Goal: Contribute content: Add original content to the website for others to see

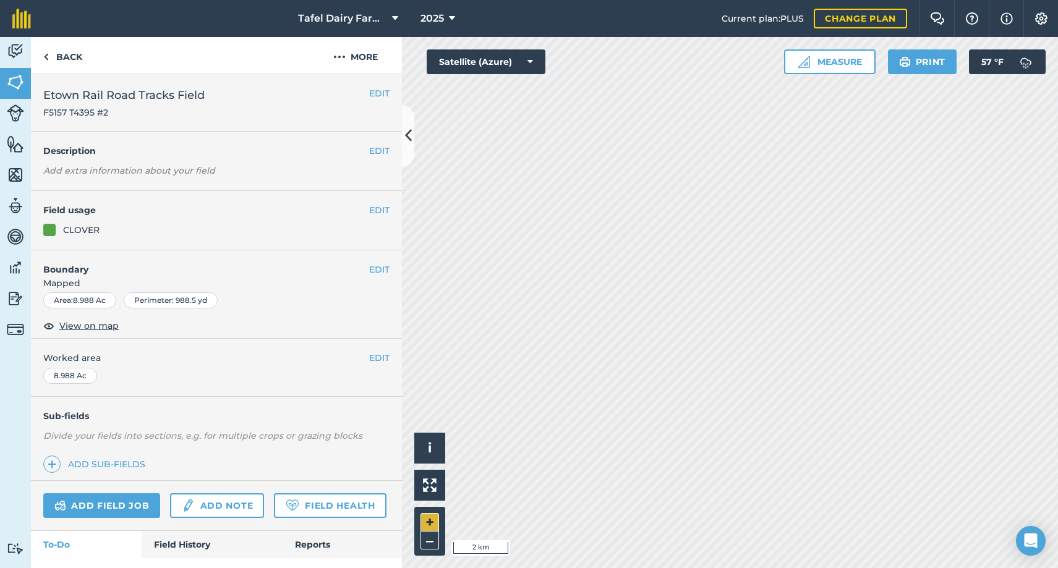
click at [428, 521] on button "+" at bounding box center [429, 522] width 19 height 19
click at [427, 522] on button "+" at bounding box center [429, 522] width 19 height 19
click at [382, 265] on button "EDIT" at bounding box center [379, 270] width 20 height 14
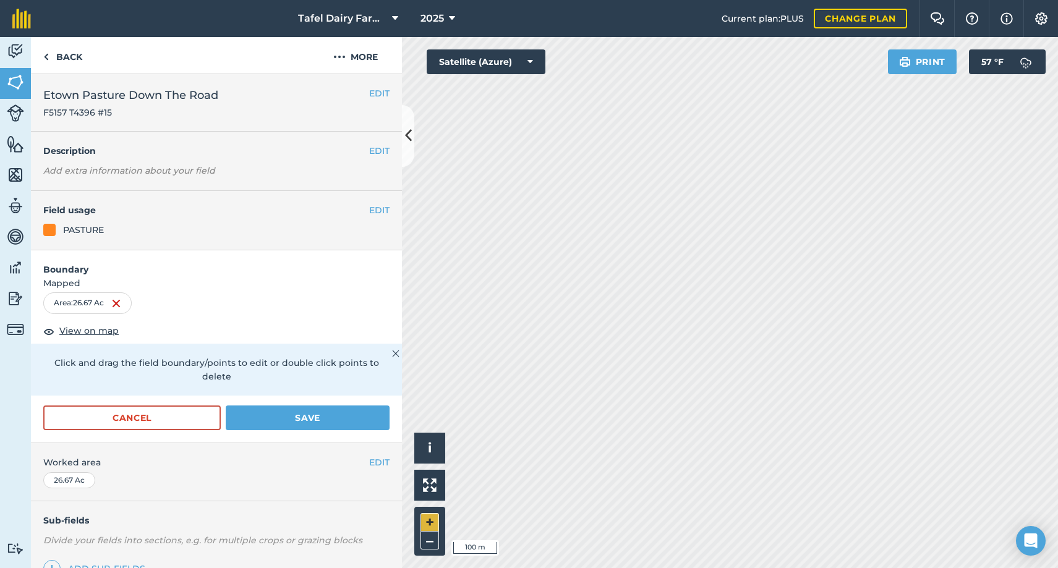
click at [431, 522] on button "+" at bounding box center [429, 522] width 19 height 19
click at [312, 406] on button "Save" at bounding box center [308, 418] width 164 height 25
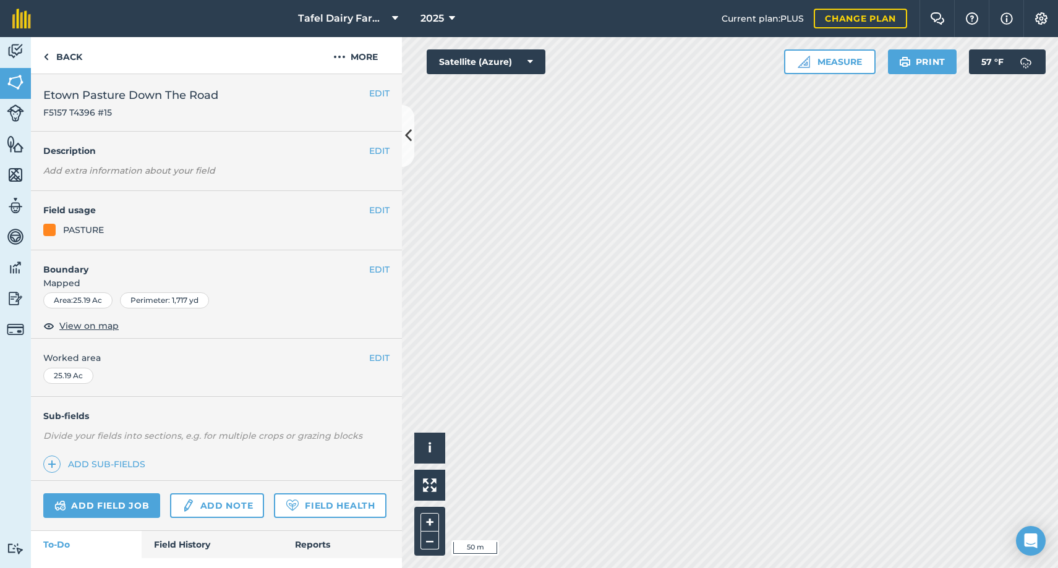
click at [80, 501] on link "Add field job" at bounding box center [101, 505] width 117 height 25
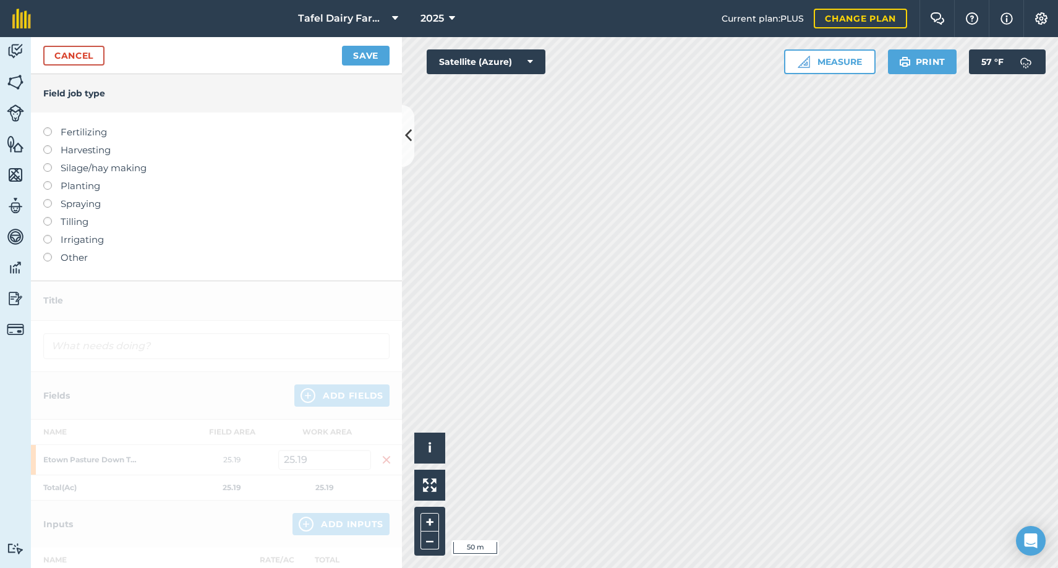
click at [48, 127] on label at bounding box center [51, 127] width 17 height 0
type input "Fertilizing"
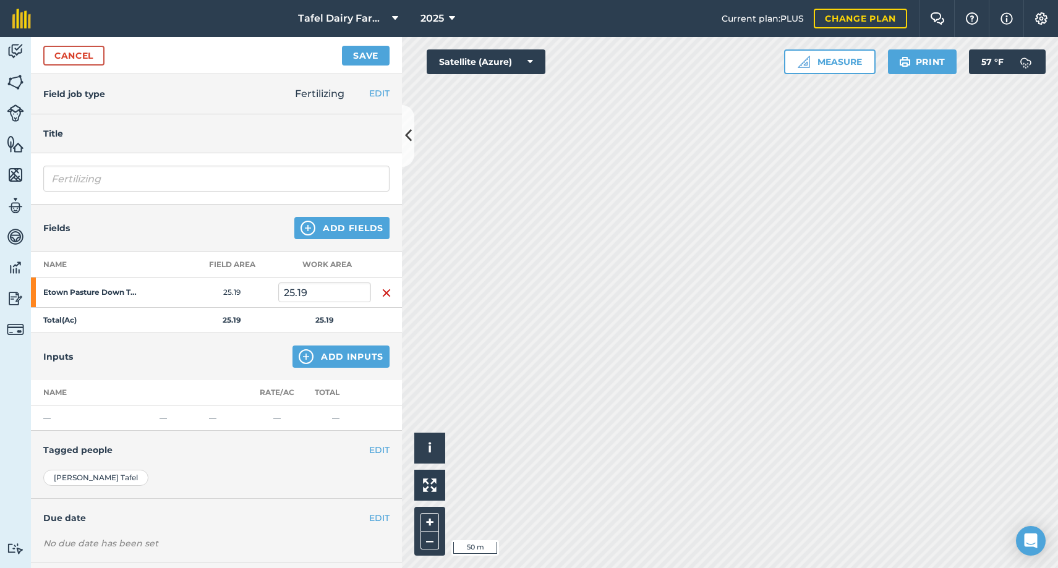
click at [347, 356] on button "Add Inputs" at bounding box center [340, 357] width 97 height 22
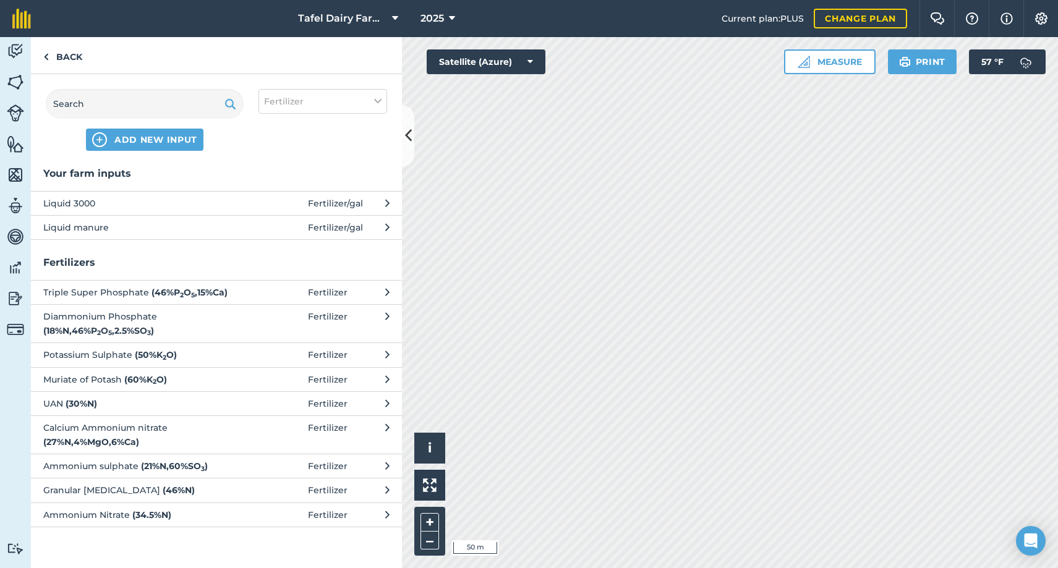
click at [138, 137] on span "ADD NEW INPUT" at bounding box center [155, 140] width 83 height 12
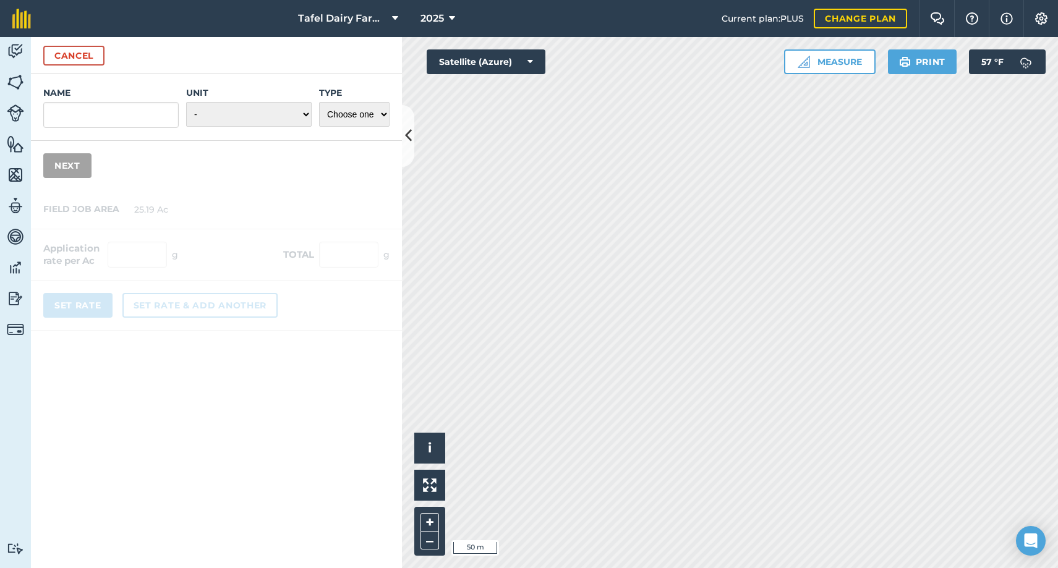
click at [70, 51] on button "Cancel" at bounding box center [73, 56] width 61 height 20
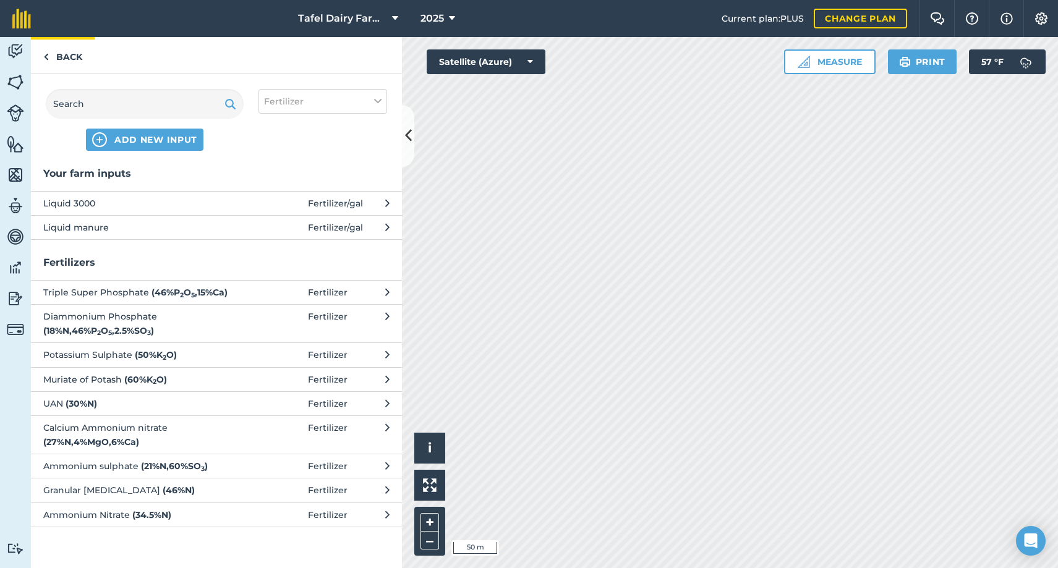
click at [62, 57] on link "Back" at bounding box center [63, 55] width 64 height 36
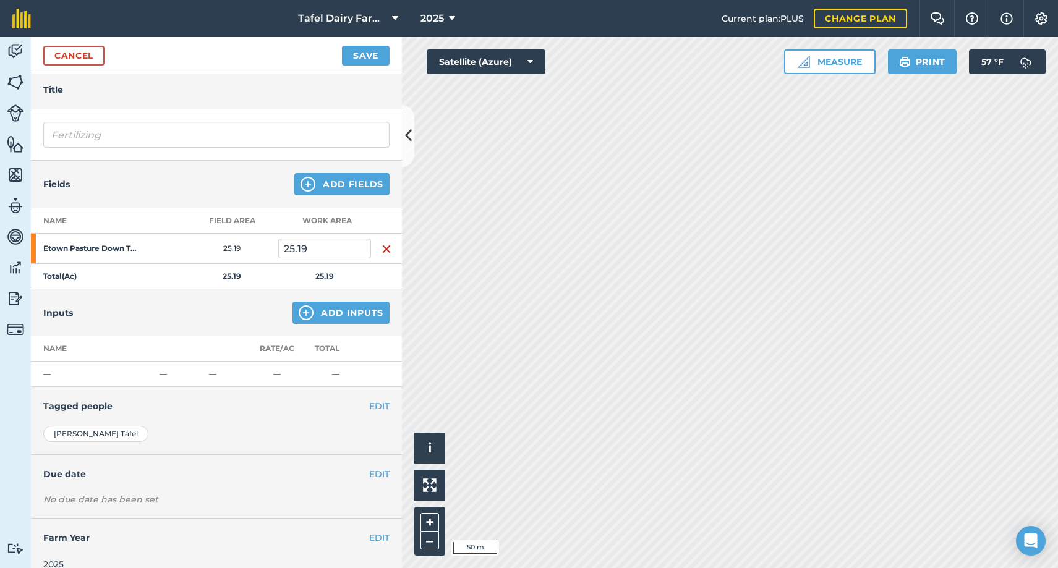
scroll to position [51, 0]
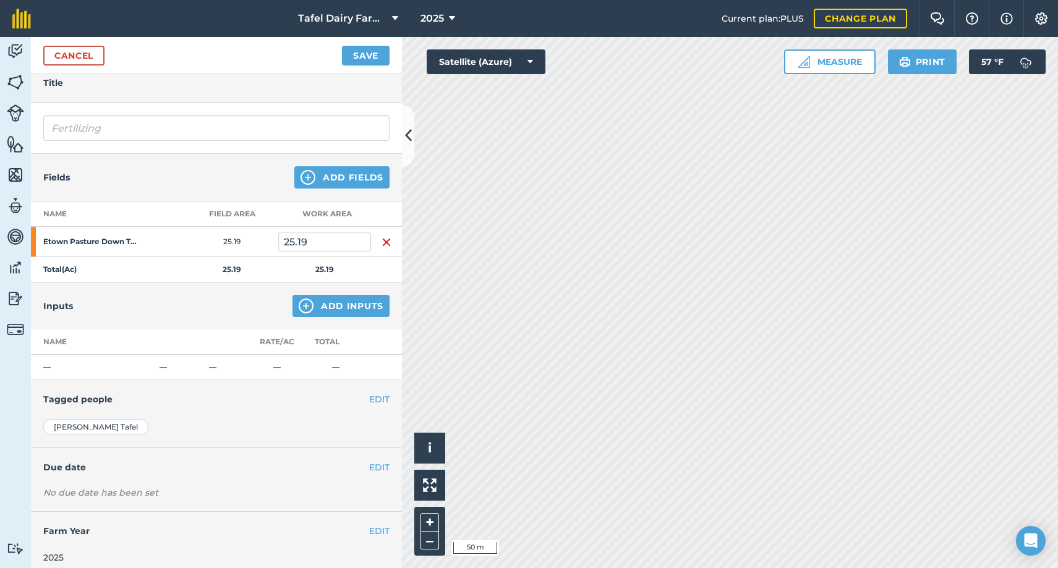
click at [67, 56] on link "Cancel" at bounding box center [73, 56] width 61 height 20
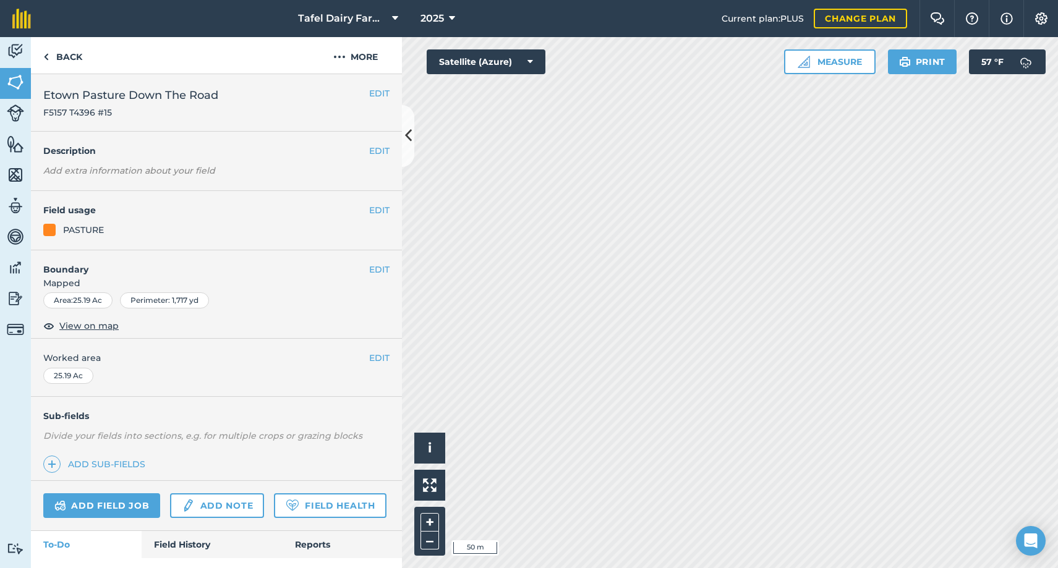
click at [117, 504] on link "Add field job" at bounding box center [101, 505] width 117 height 25
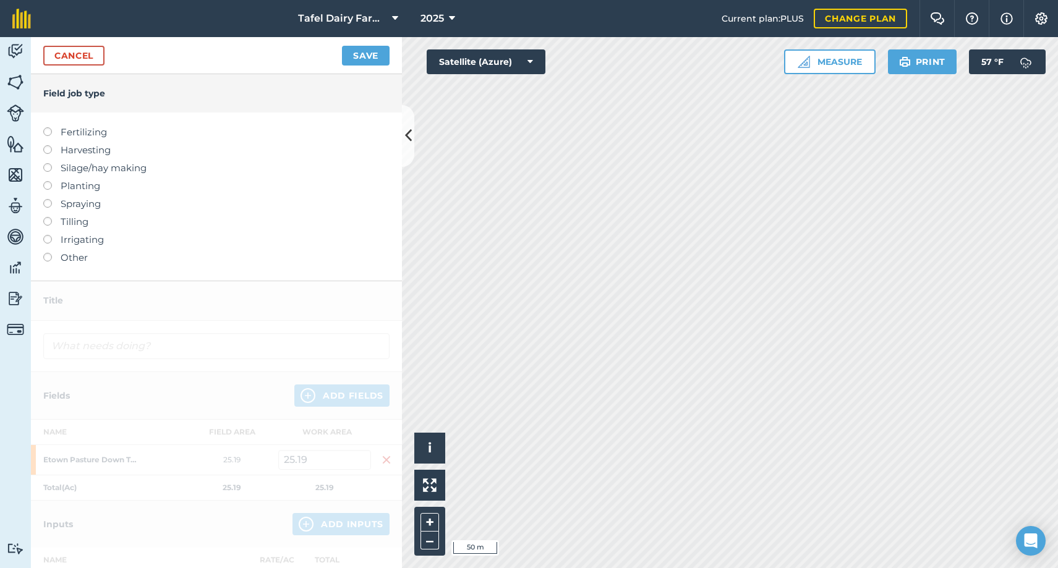
click at [48, 127] on label at bounding box center [51, 127] width 17 height 0
type input "Fertilizing"
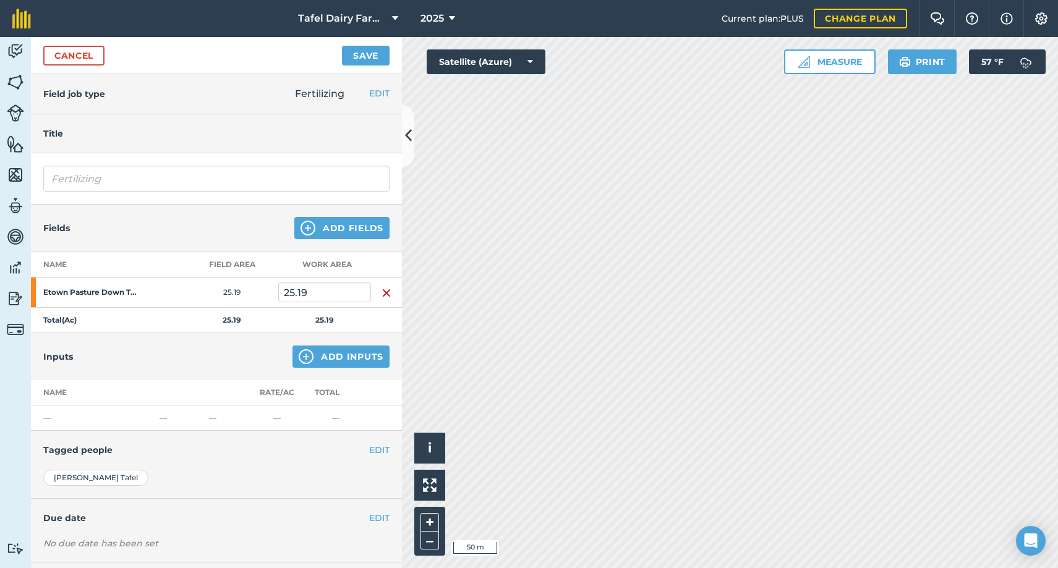
click at [334, 359] on button "Add Inputs" at bounding box center [340, 357] width 97 height 22
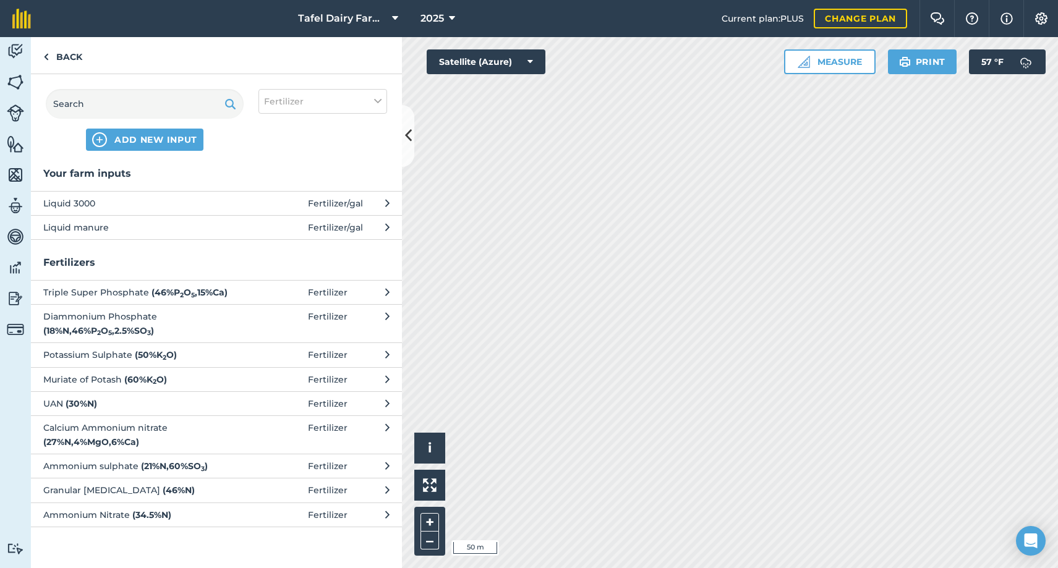
click at [160, 142] on span "ADD NEW INPUT" at bounding box center [155, 140] width 83 height 12
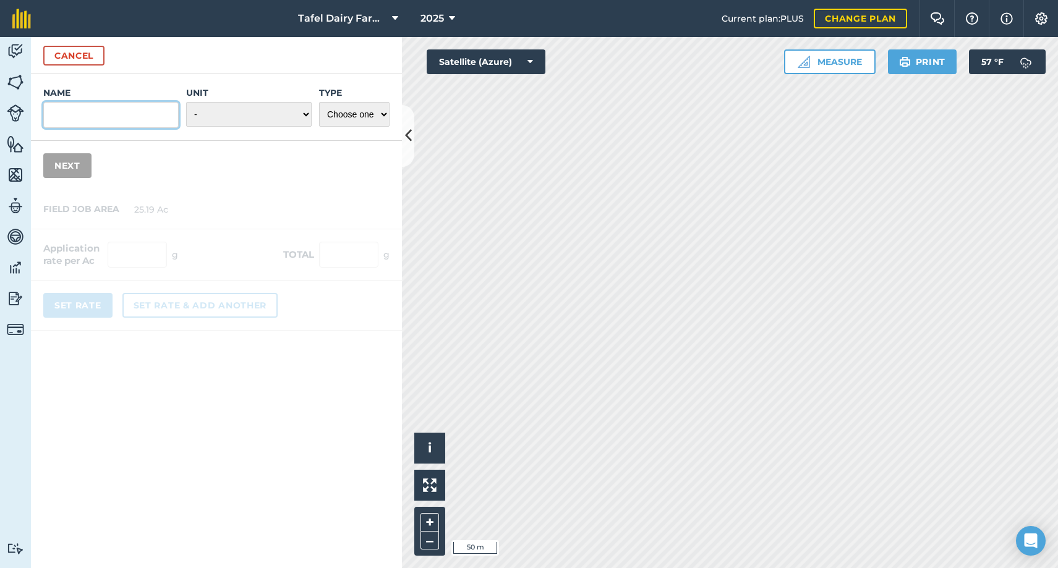
click at [78, 111] on input "Name" at bounding box center [110, 115] width 135 height 26
type input "Hi Mag Lime"
select select "METRIC_TONNES"
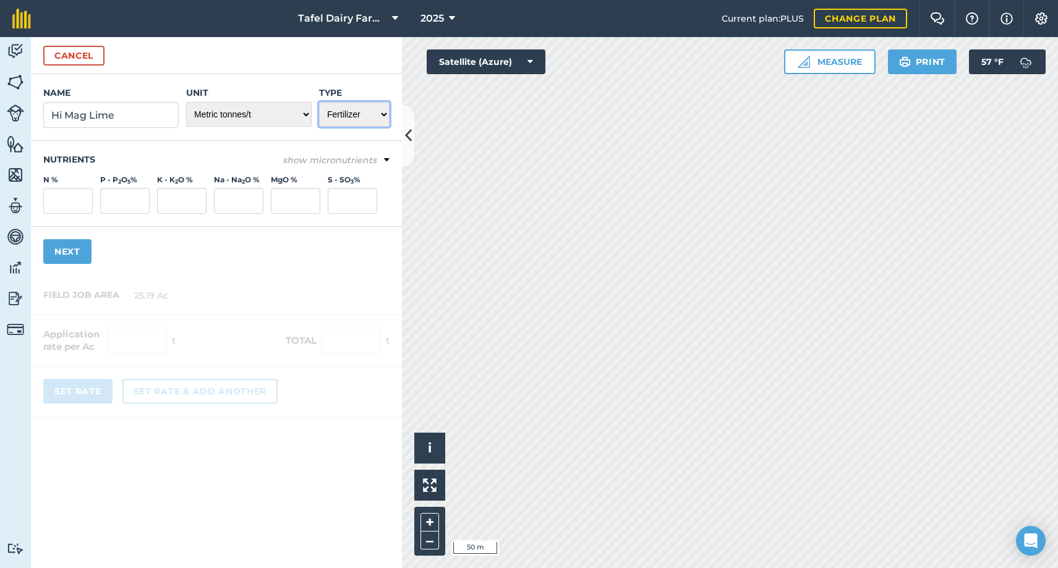
select select "OTHER"
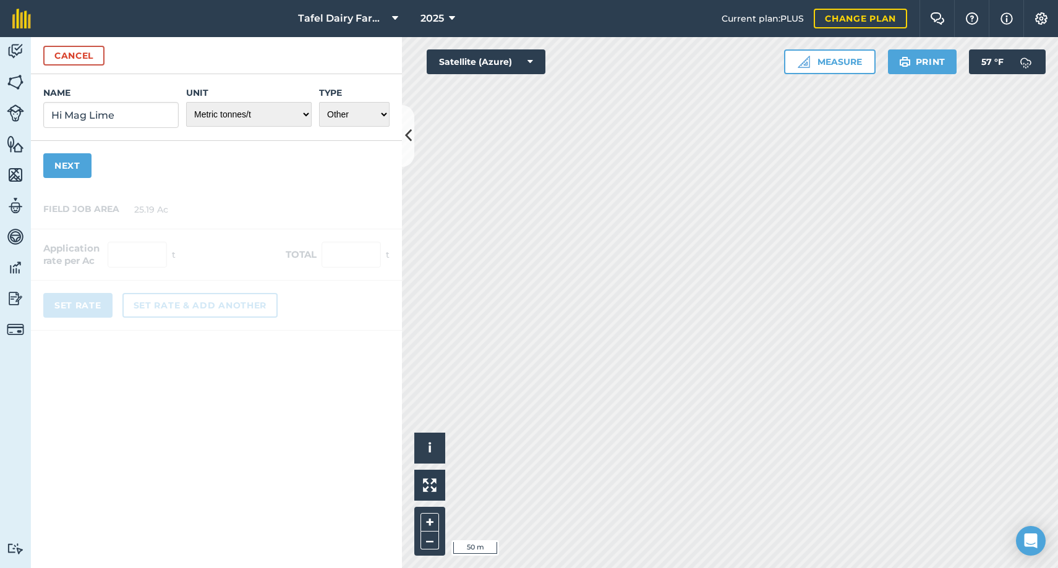
click at [59, 168] on button "Next" at bounding box center [67, 165] width 48 height 25
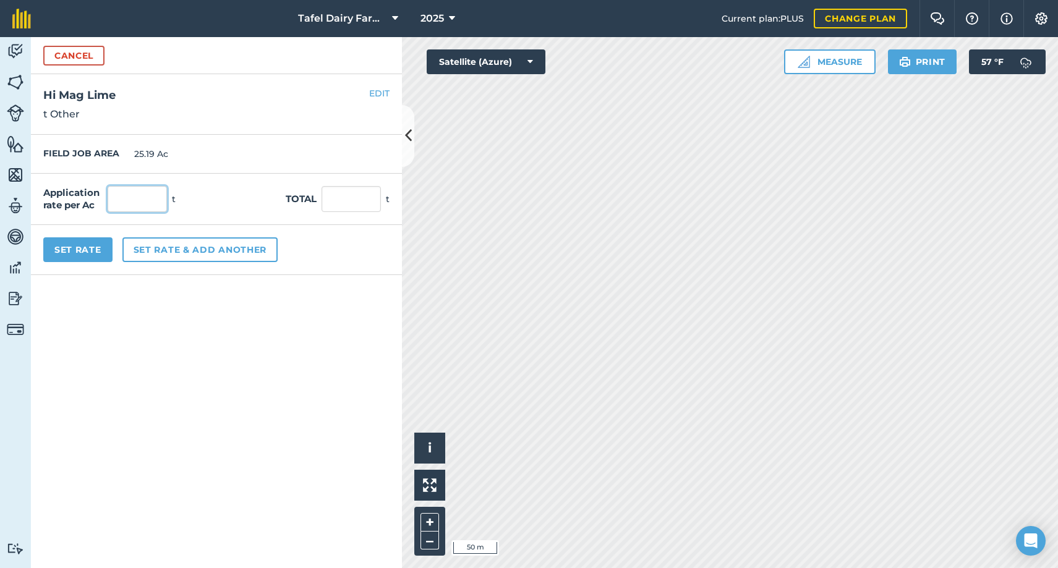
click at [143, 202] on input "text" at bounding box center [137, 199] width 59 height 26
click at [69, 53] on button "Cancel" at bounding box center [73, 56] width 61 height 20
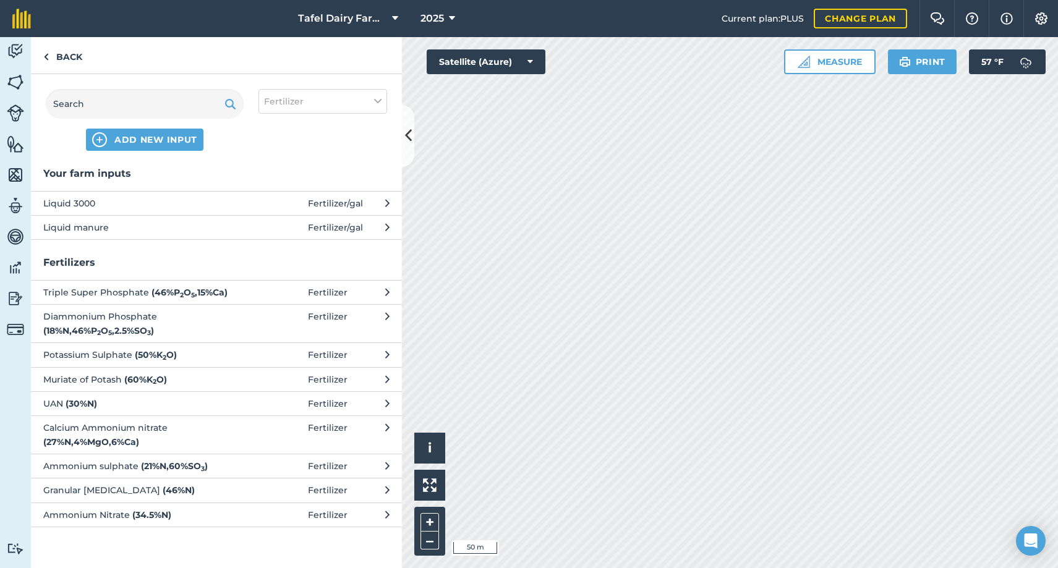
click at [379, 98] on icon at bounding box center [377, 102] width 7 height 14
click at [270, 221] on label "Other" at bounding box center [322, 219] width 117 height 13
click at [270, 221] on input "Other" at bounding box center [268, 217] width 8 height 8
checkbox input "true"
click at [269, 148] on label "Fertilizer" at bounding box center [322, 149] width 117 height 13
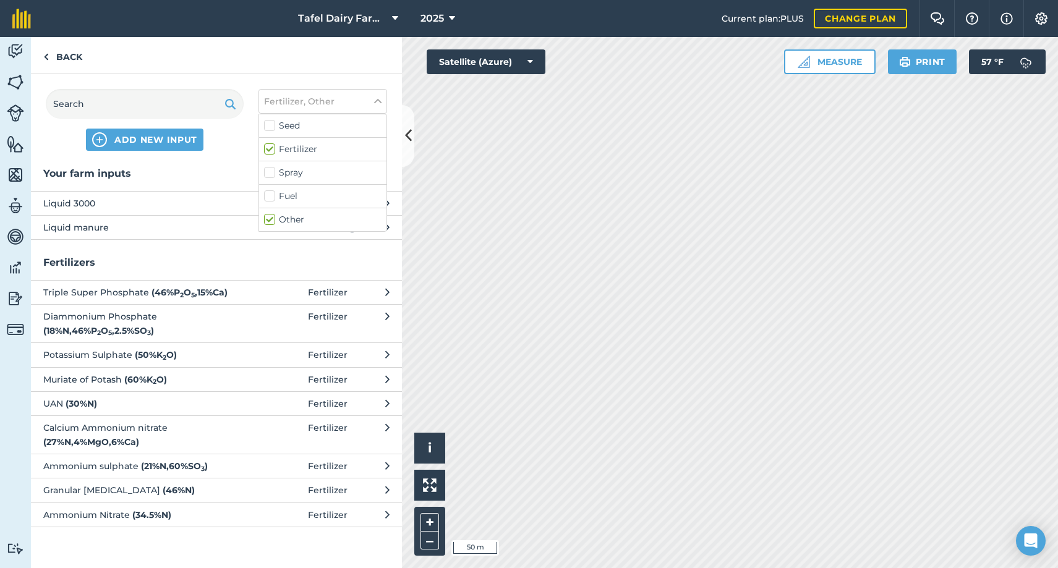
click at [269, 148] on input "Fertilizer" at bounding box center [268, 147] width 8 height 8
checkbox input "false"
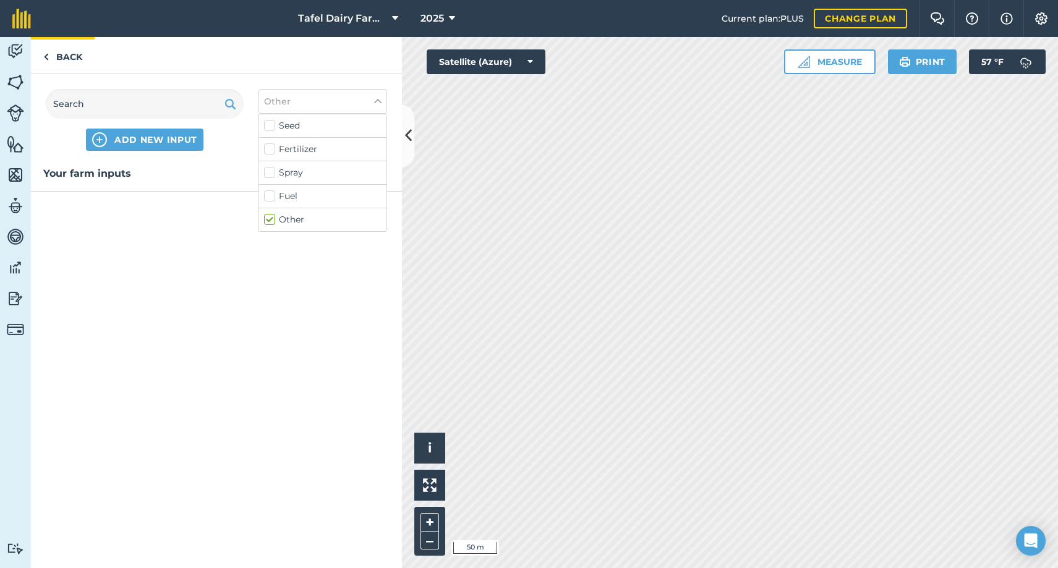
click at [61, 57] on link "Back" at bounding box center [63, 55] width 64 height 36
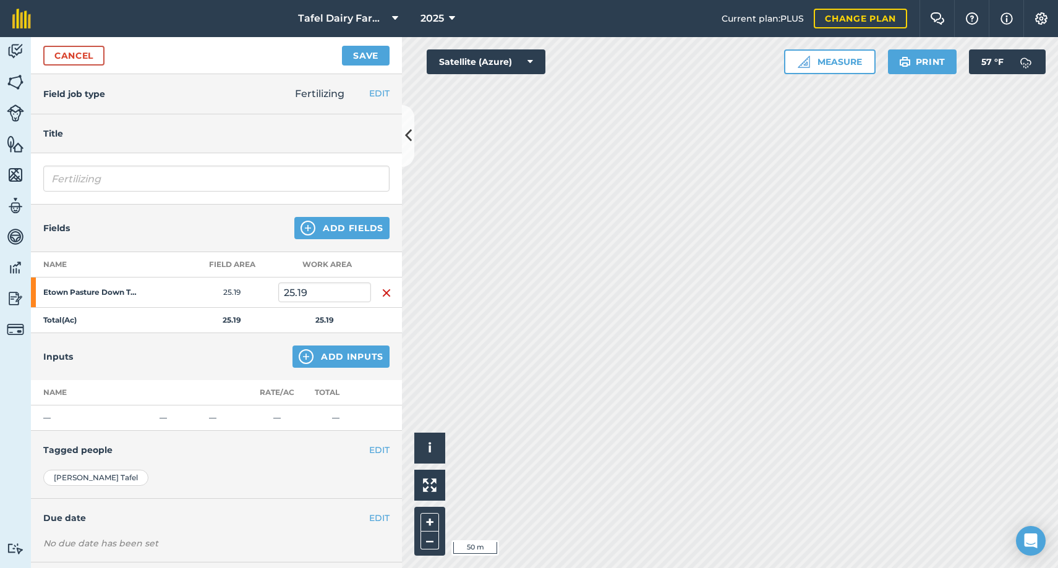
click at [73, 51] on link "Cancel" at bounding box center [73, 56] width 61 height 20
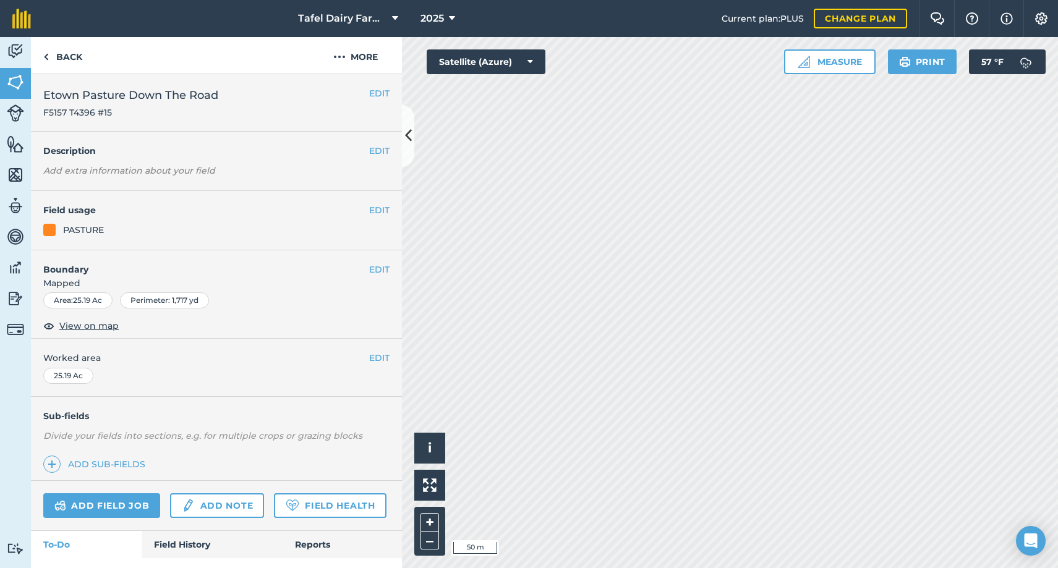
click at [108, 506] on link "Add field job" at bounding box center [101, 505] width 117 height 25
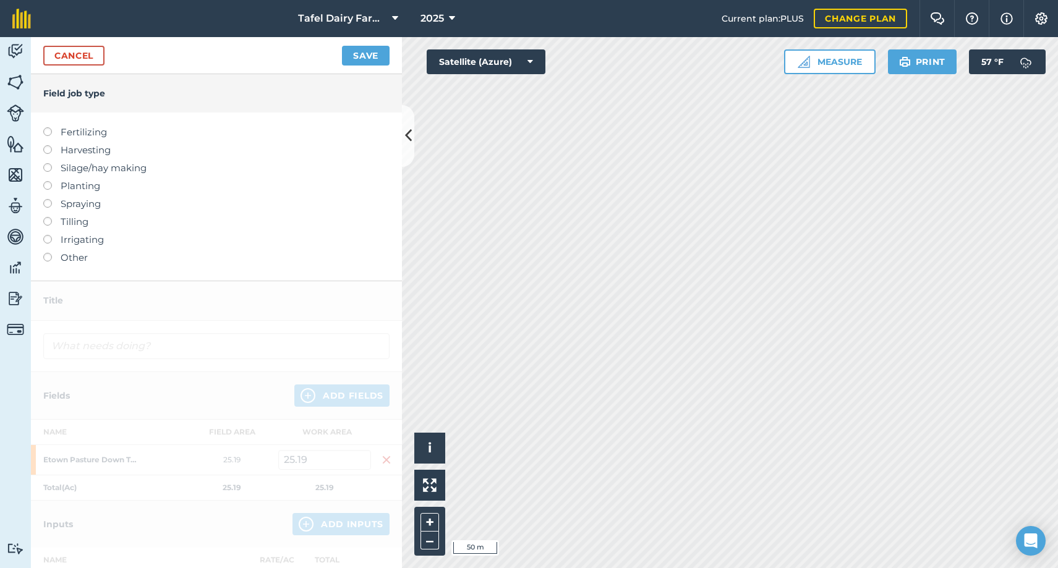
click at [46, 127] on label at bounding box center [51, 127] width 17 height 0
type input "Fertilizing"
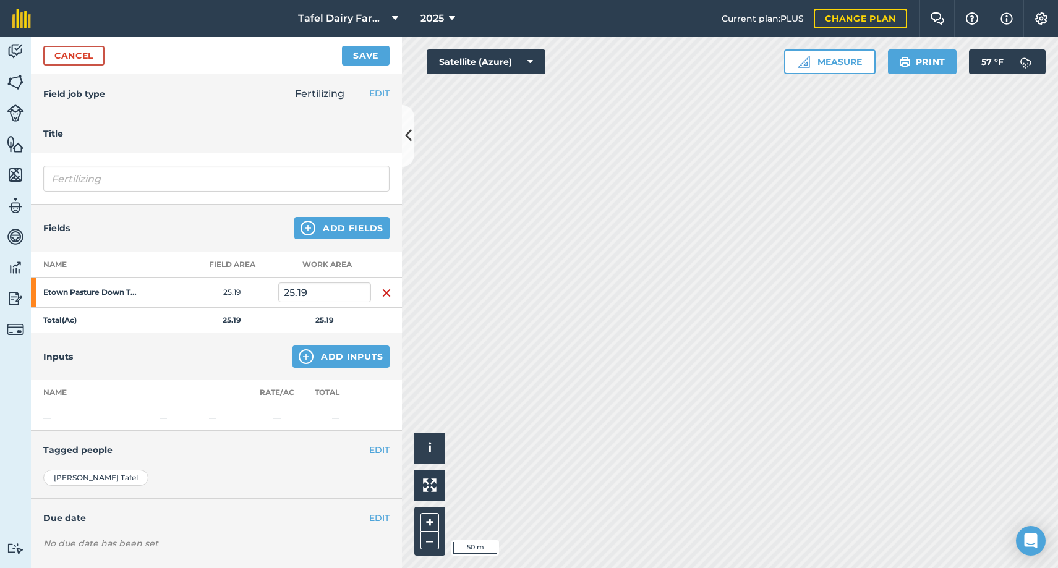
click at [64, 57] on link "Cancel" at bounding box center [73, 56] width 61 height 20
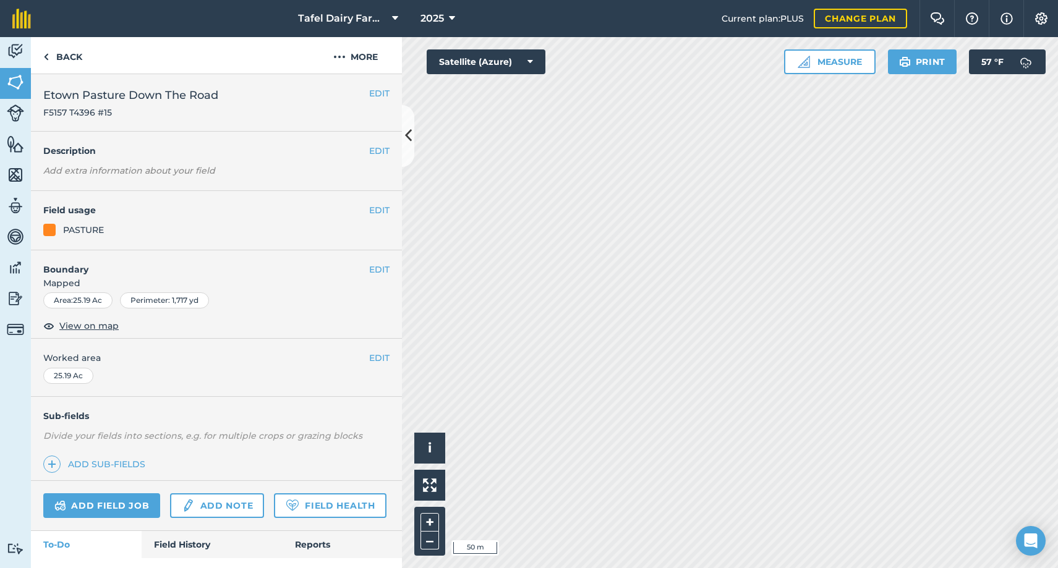
click at [64, 57] on link "Back" at bounding box center [63, 55] width 64 height 36
click at [115, 506] on link "Add field job" at bounding box center [101, 505] width 117 height 25
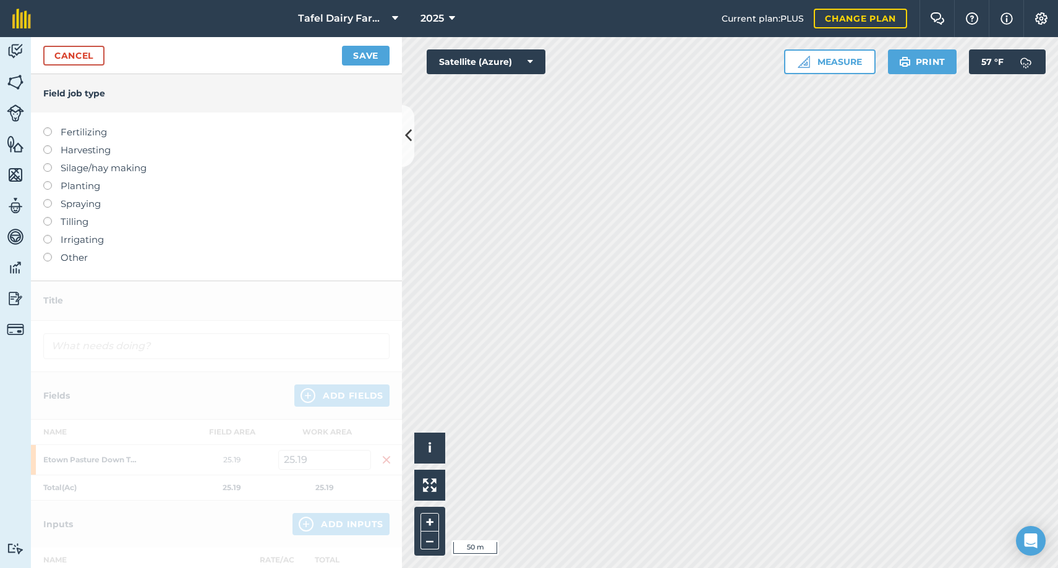
click at [47, 127] on label at bounding box center [51, 127] width 17 height 0
type input "Fertilizing"
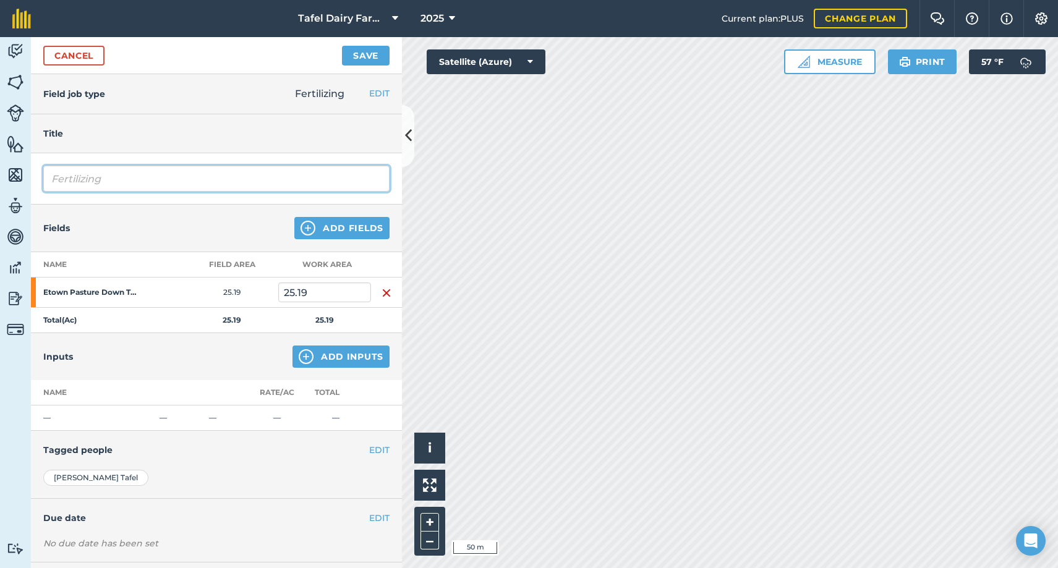
click at [137, 174] on input "Fertilizing" at bounding box center [216, 179] width 346 height 26
click at [320, 359] on button "Add Inputs" at bounding box center [340, 357] width 97 height 22
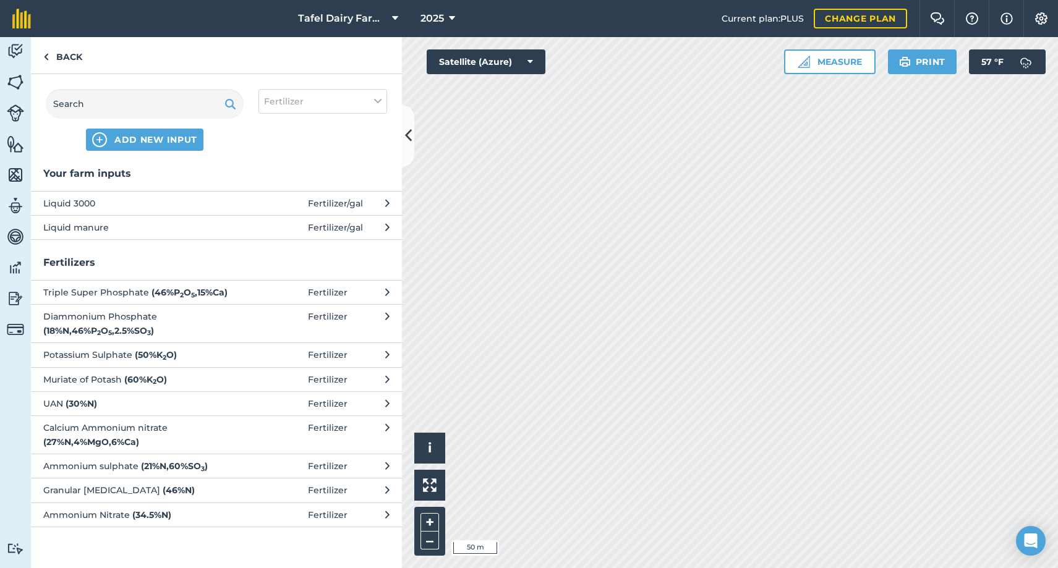
click at [376, 96] on icon at bounding box center [377, 102] width 7 height 14
click at [269, 144] on label "Fertilizer" at bounding box center [322, 149] width 117 height 13
click at [269, 144] on input "Fertilizer" at bounding box center [268, 147] width 8 height 8
checkbox input "false"
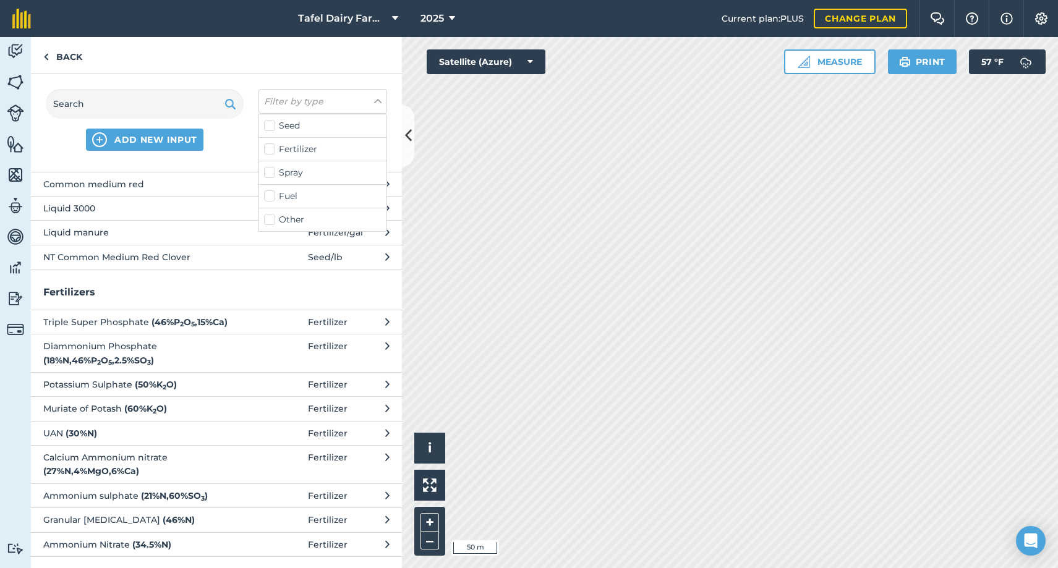
scroll to position [19, 0]
click at [268, 218] on label "Other" at bounding box center [322, 219] width 117 height 13
click at [268, 218] on input "Other" at bounding box center [268, 217] width 8 height 8
checkbox input "true"
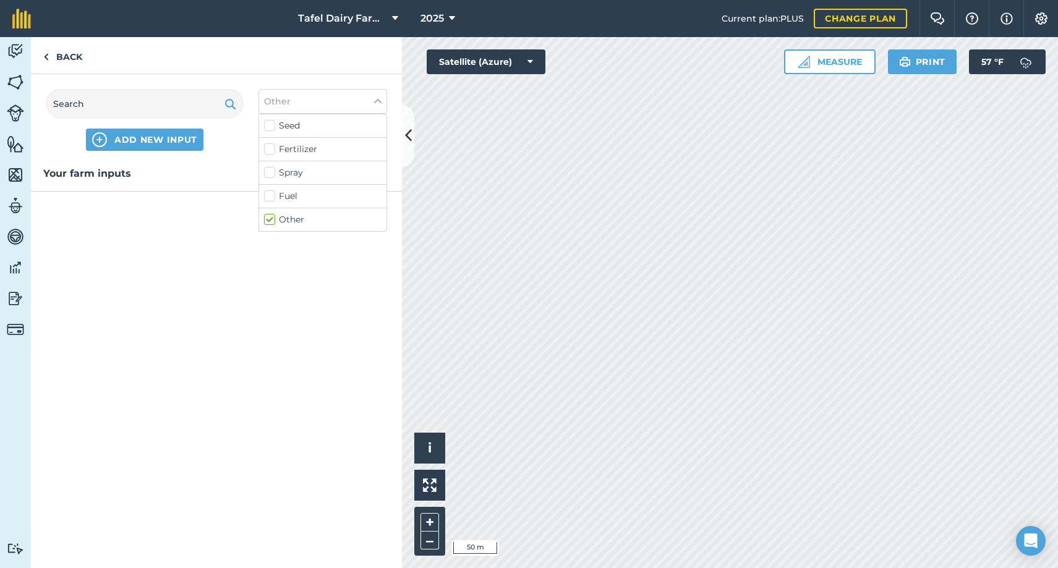
click at [178, 138] on span "ADD NEW INPUT" at bounding box center [155, 140] width 83 height 12
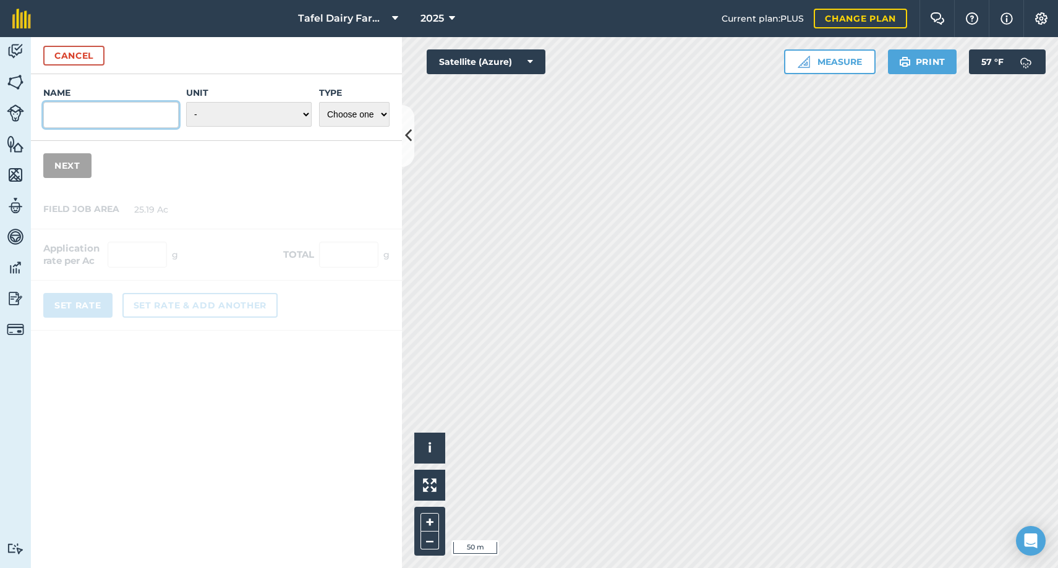
click at [164, 116] on input "Name" at bounding box center [110, 115] width 135 height 26
type input "Hi Mag Lime"
select select "IMPERIAL_TONS"
select select "FERTILIZER"
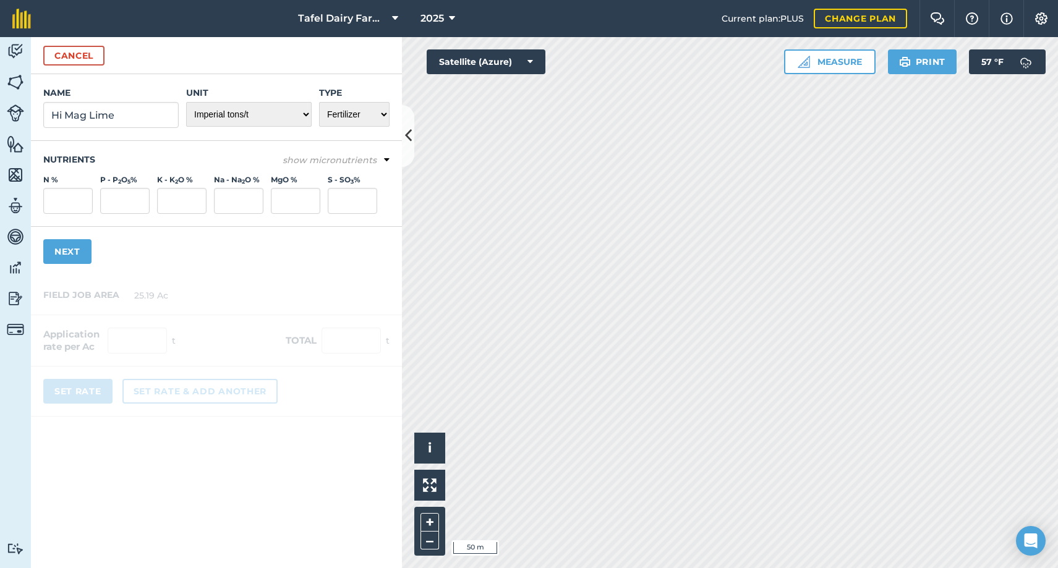
click at [63, 253] on button "Next" at bounding box center [67, 251] width 48 height 25
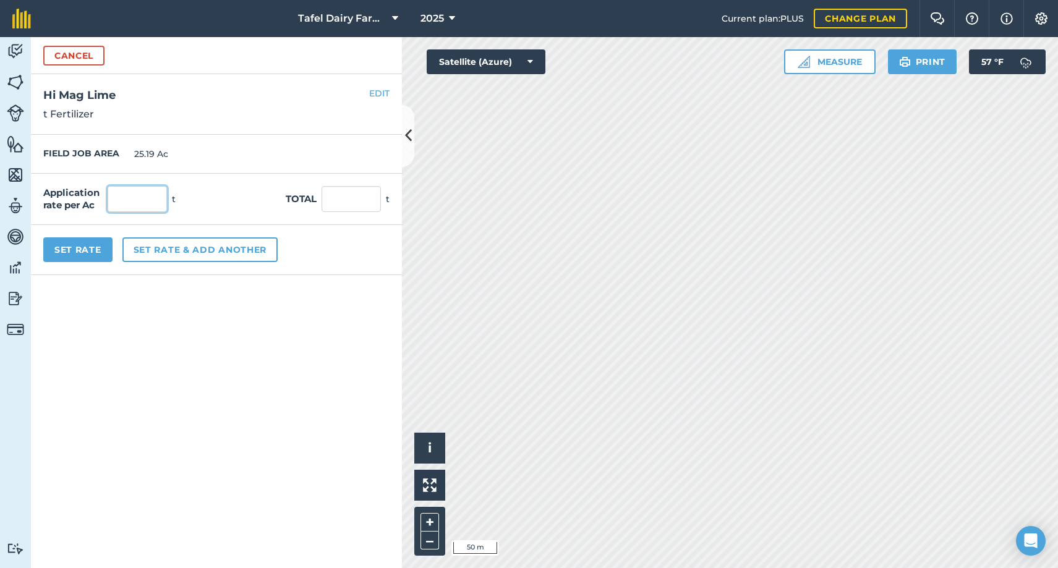
click at [134, 199] on input "text" at bounding box center [137, 199] width 59 height 26
type input "4"
type input "100.76"
click at [74, 254] on button "Set Rate" at bounding box center [77, 249] width 69 height 25
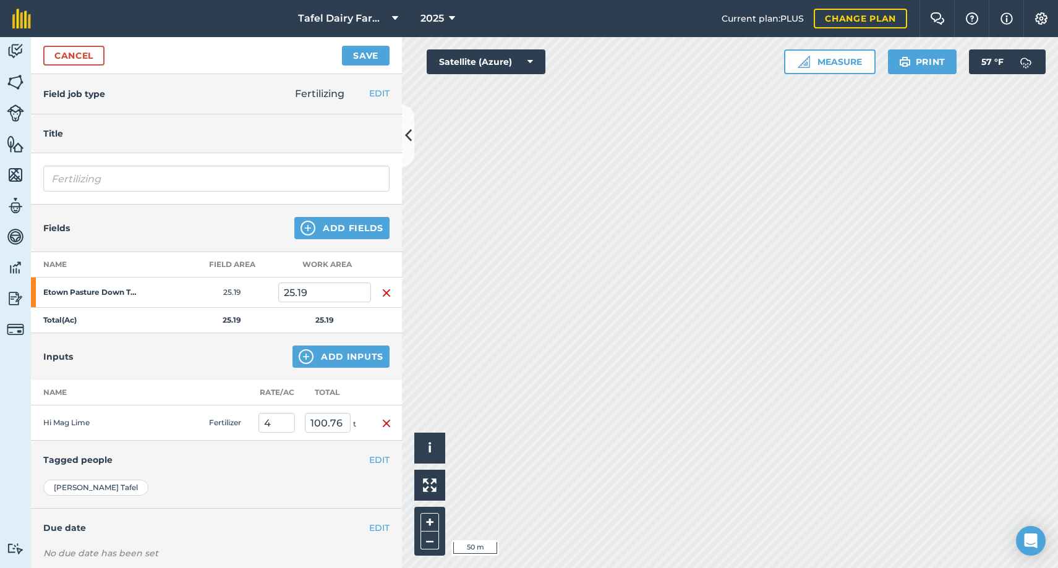
click at [373, 51] on button "Save" at bounding box center [366, 56] width 48 height 20
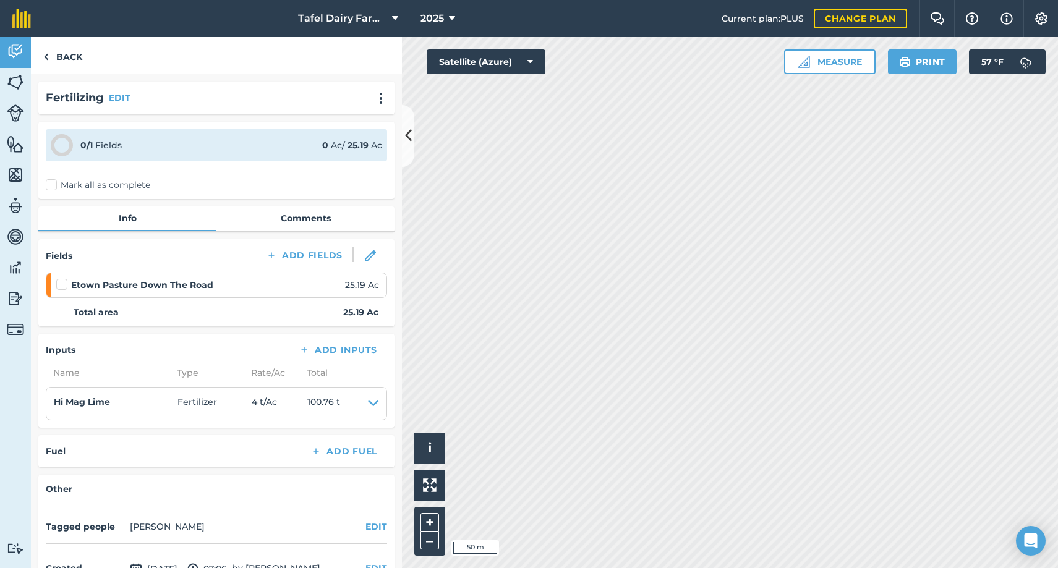
click at [51, 184] on label "Mark all as complete" at bounding box center [98, 185] width 104 height 13
click at [51, 184] on input "Mark all as complete" at bounding box center [50, 183] width 8 height 8
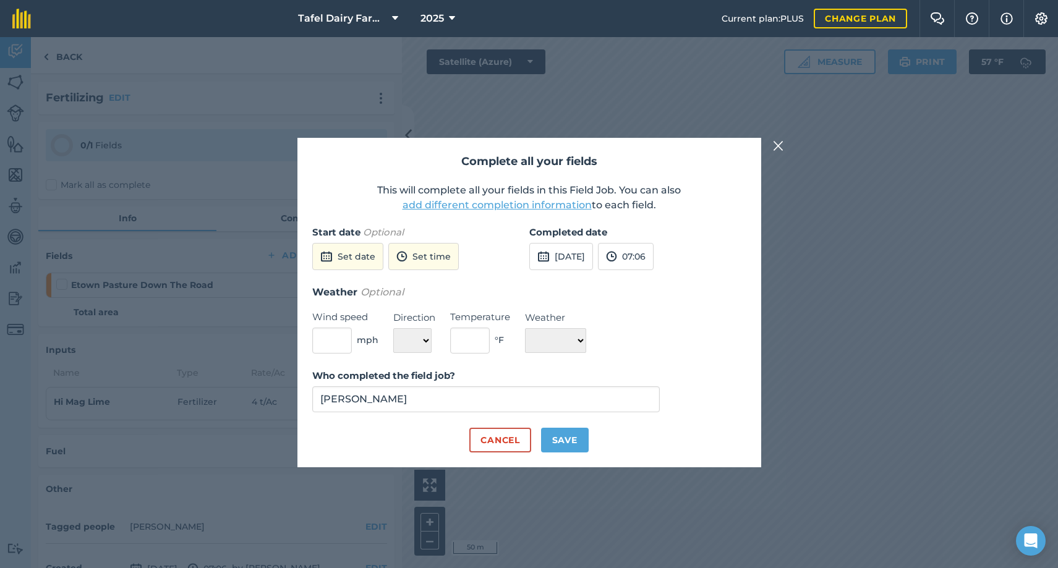
click at [558, 440] on button "Save" at bounding box center [565, 440] width 48 height 25
checkbox input "true"
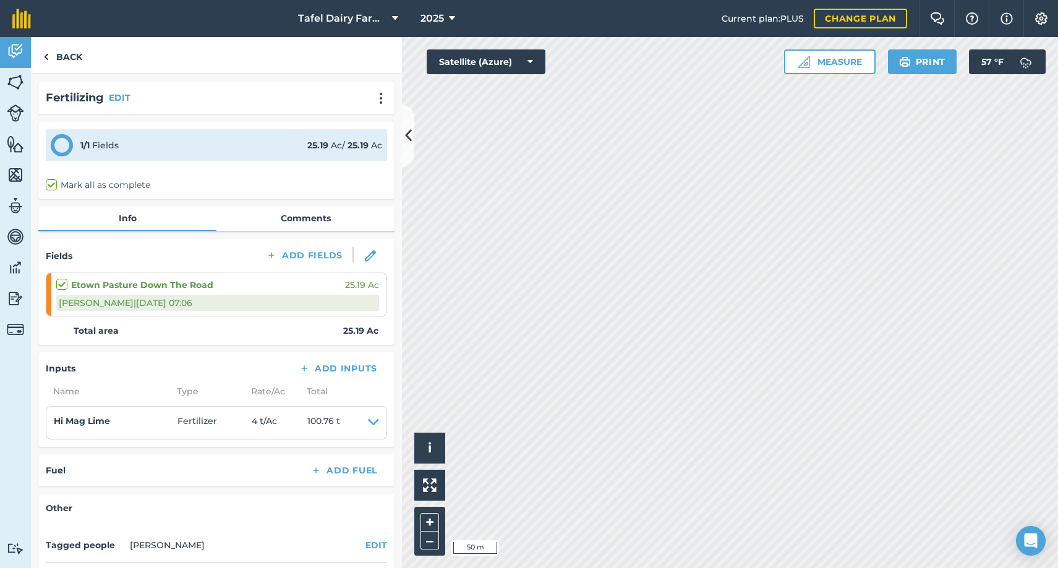
click at [14, 294] on img at bounding box center [15, 298] width 17 height 19
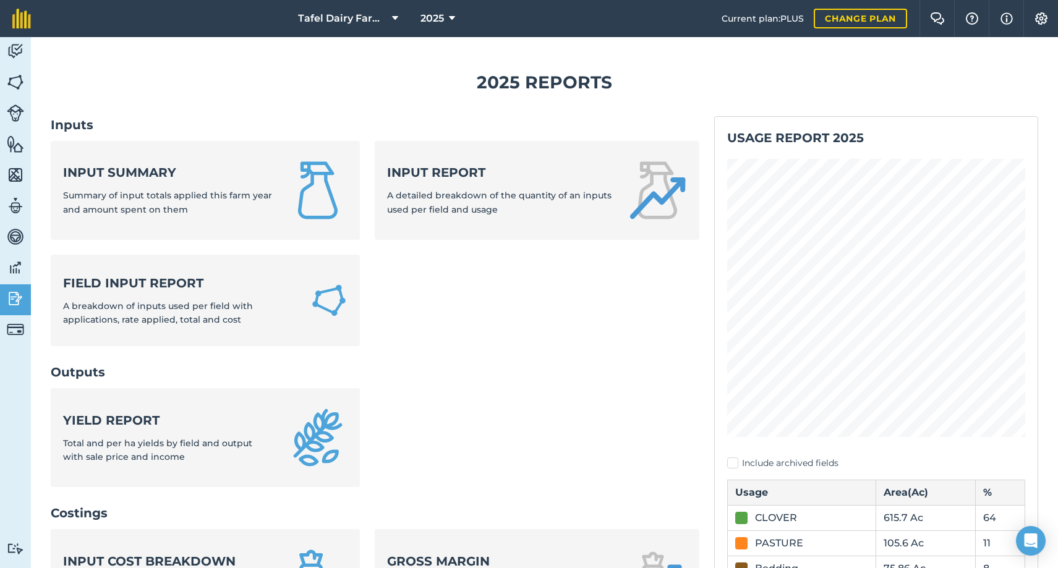
click at [17, 47] on img at bounding box center [15, 51] width 17 height 19
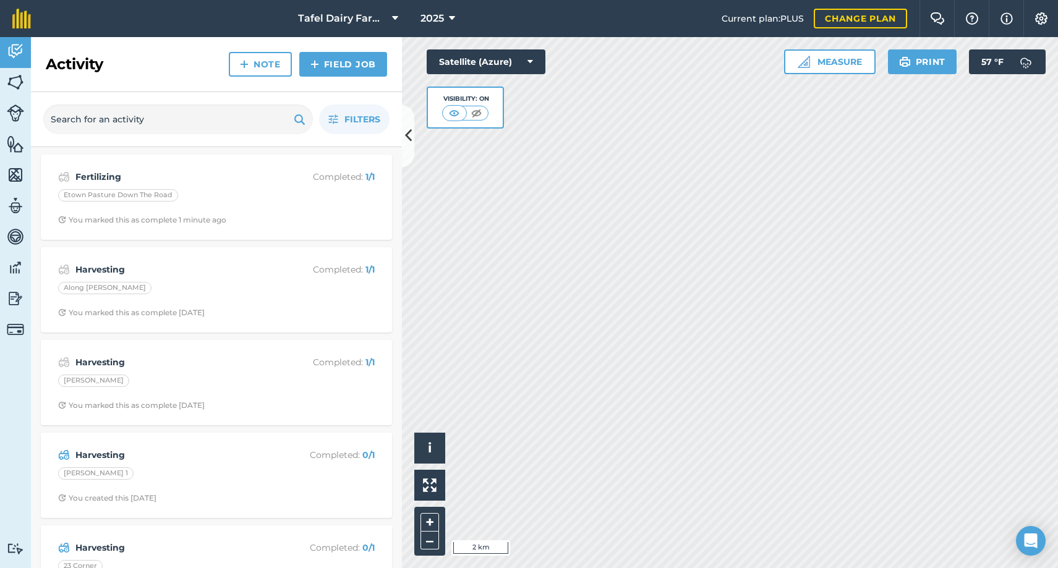
click at [12, 79] on img at bounding box center [15, 82] width 17 height 19
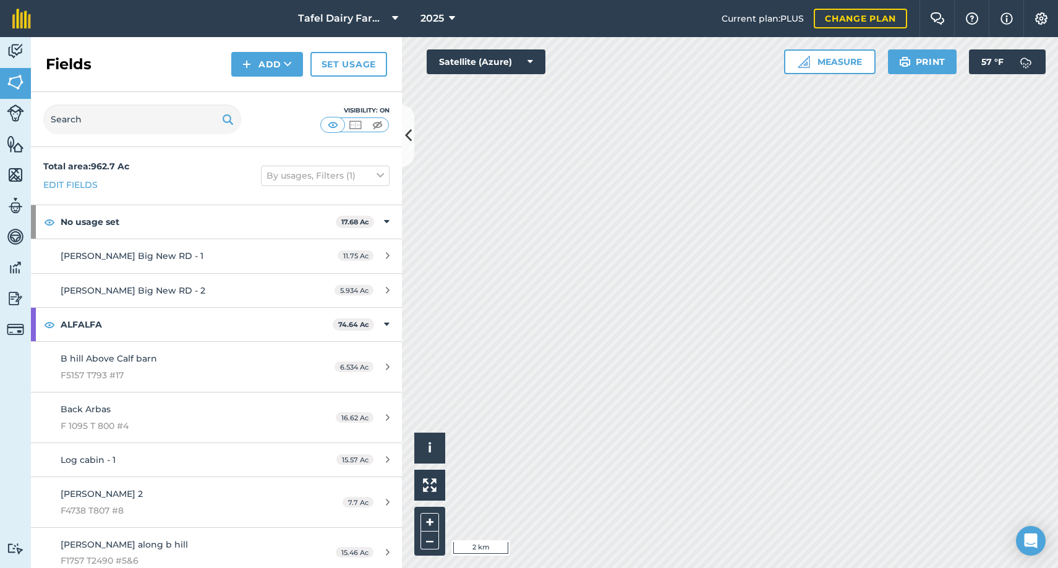
click at [11, 107] on img at bounding box center [15, 112] width 17 height 17
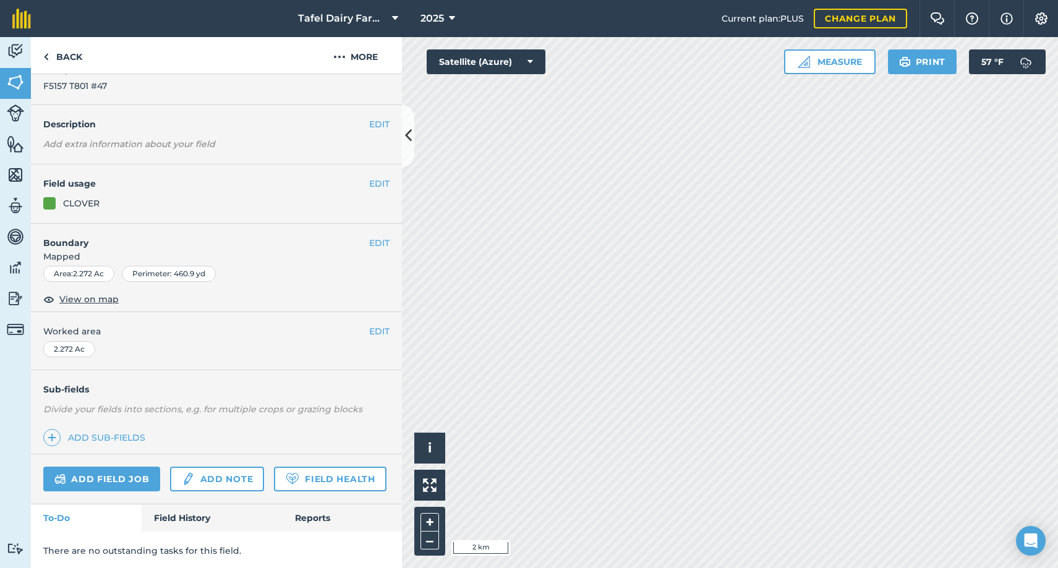
scroll to position [26, 0]
click at [311, 515] on link "Reports" at bounding box center [342, 518] width 119 height 27
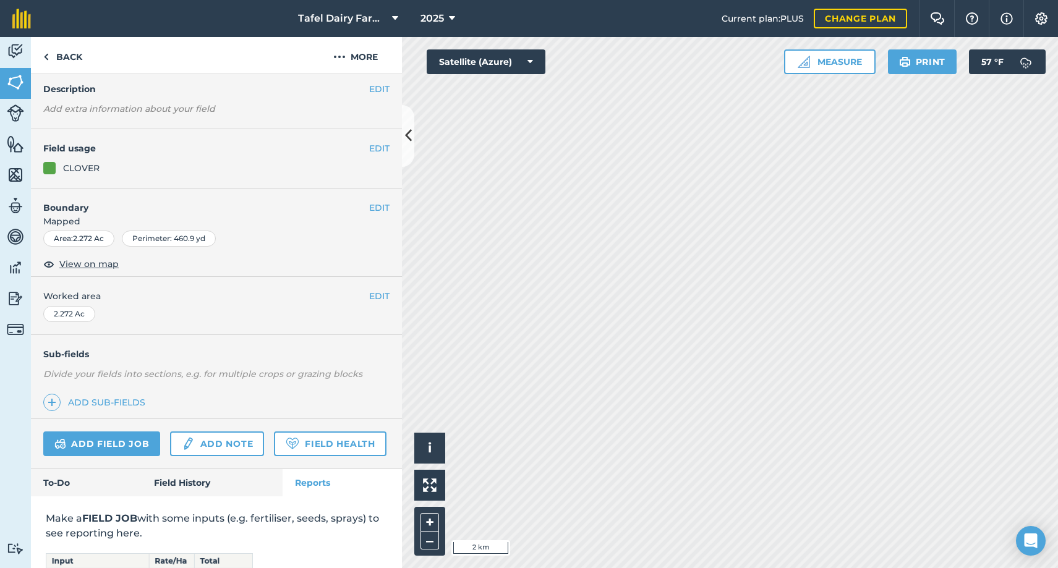
scroll to position [204, 0]
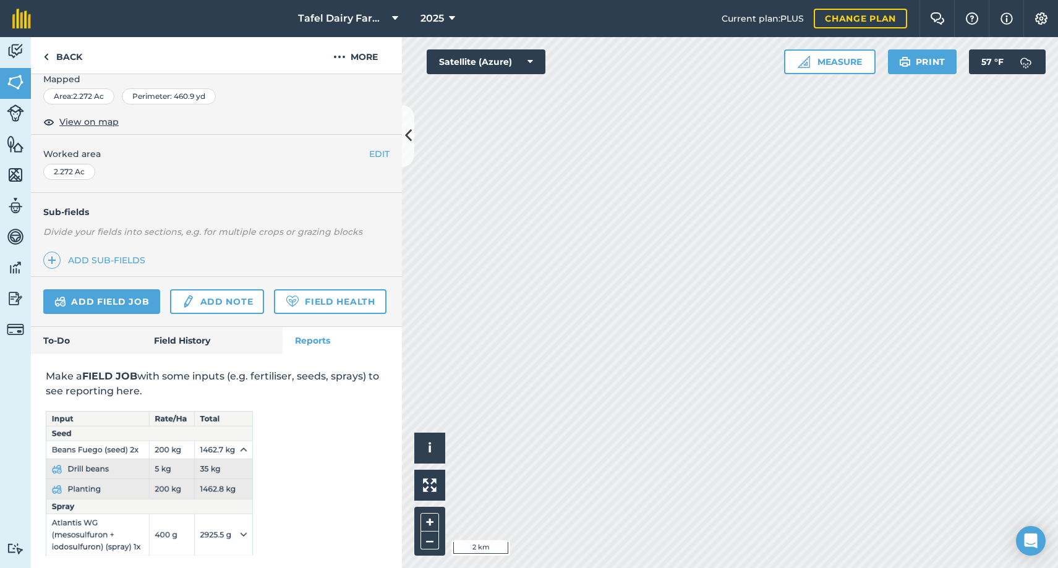
click at [196, 344] on link "Field History" at bounding box center [212, 340] width 140 height 27
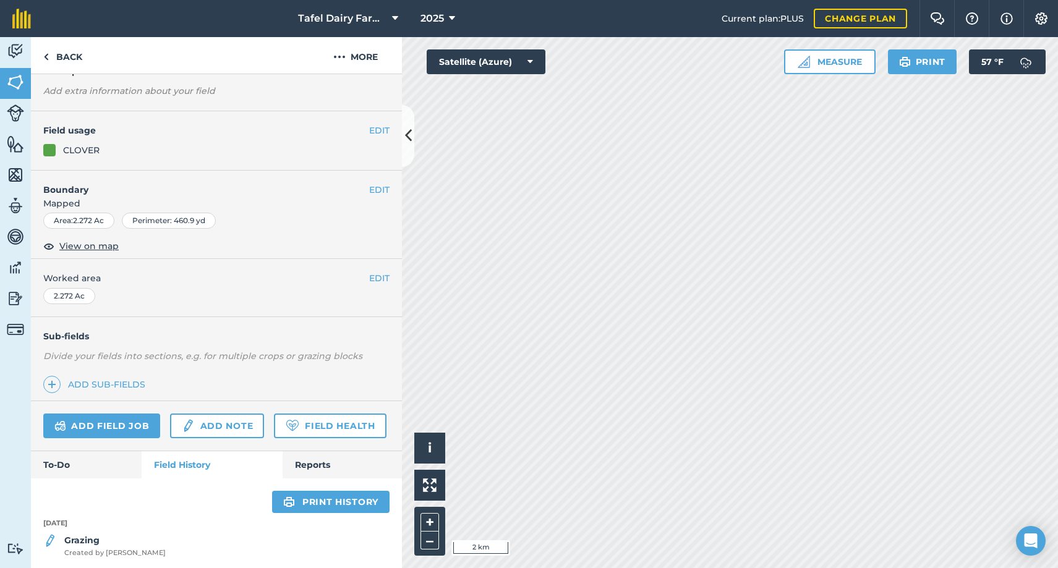
scroll to position [79, 0]
click at [199, 425] on link "Add note" at bounding box center [217, 426] width 94 height 25
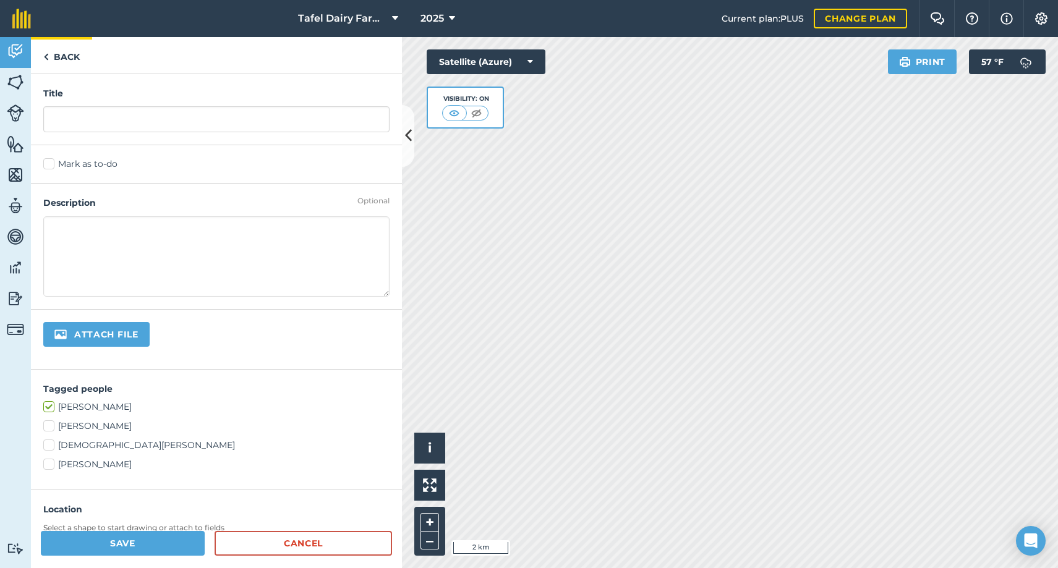
click at [54, 57] on link "Back" at bounding box center [61, 55] width 61 height 36
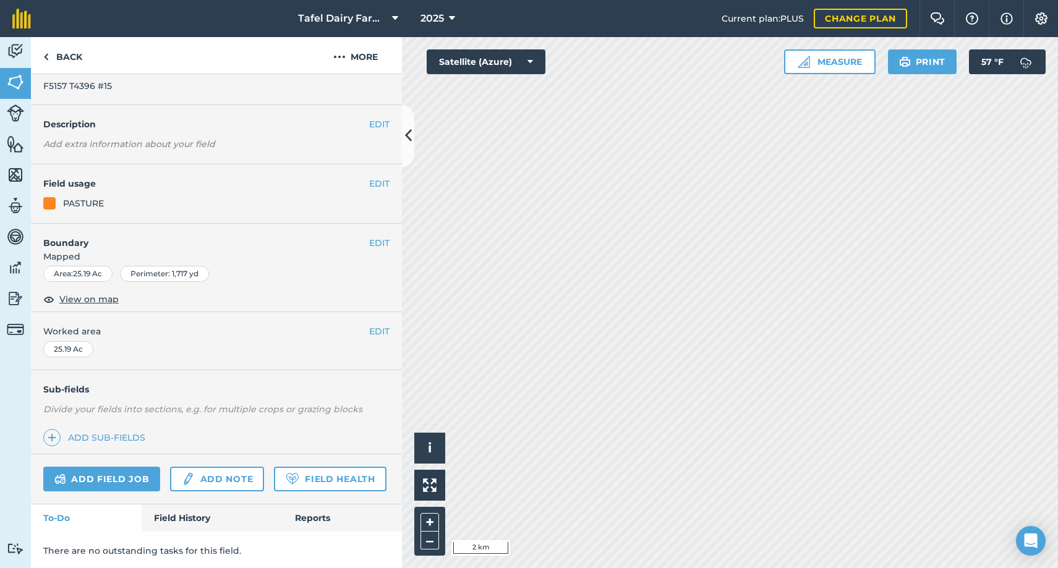
scroll to position [26, 0]
click at [209, 517] on link "Field History" at bounding box center [212, 518] width 140 height 27
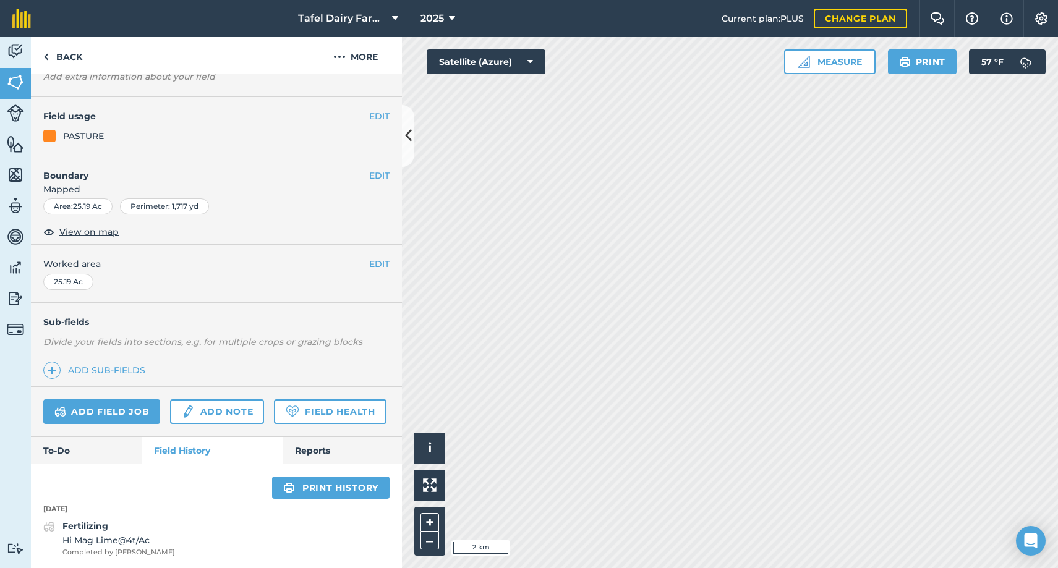
scroll to position [93, 0]
click at [315, 451] on link "Reports" at bounding box center [342, 451] width 119 height 27
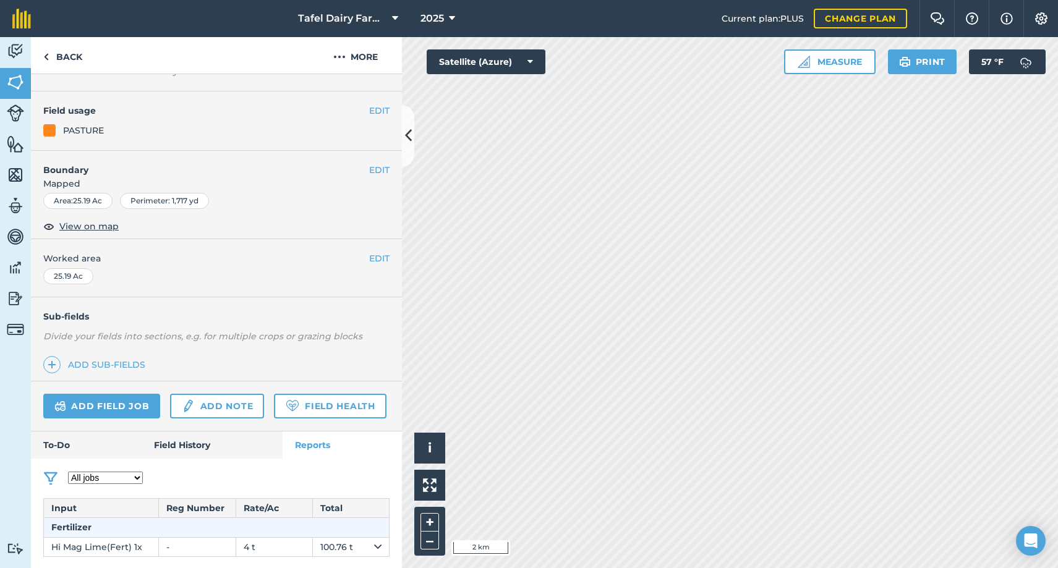
scroll to position [98, 0]
click at [172, 441] on link "Field History" at bounding box center [212, 446] width 140 height 27
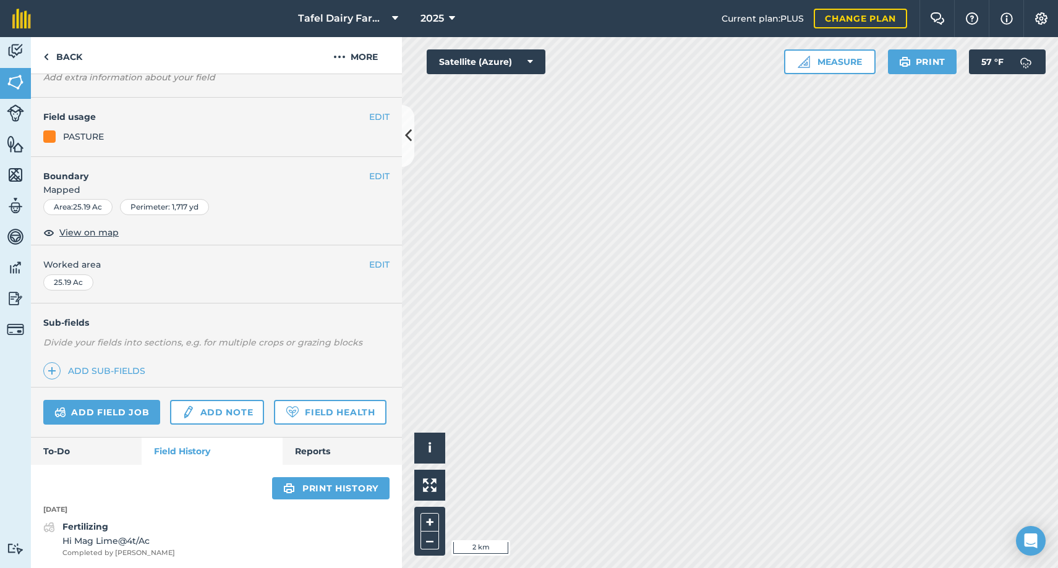
scroll to position [93, 0]
click at [89, 453] on link "To-Do" at bounding box center [86, 451] width 111 height 27
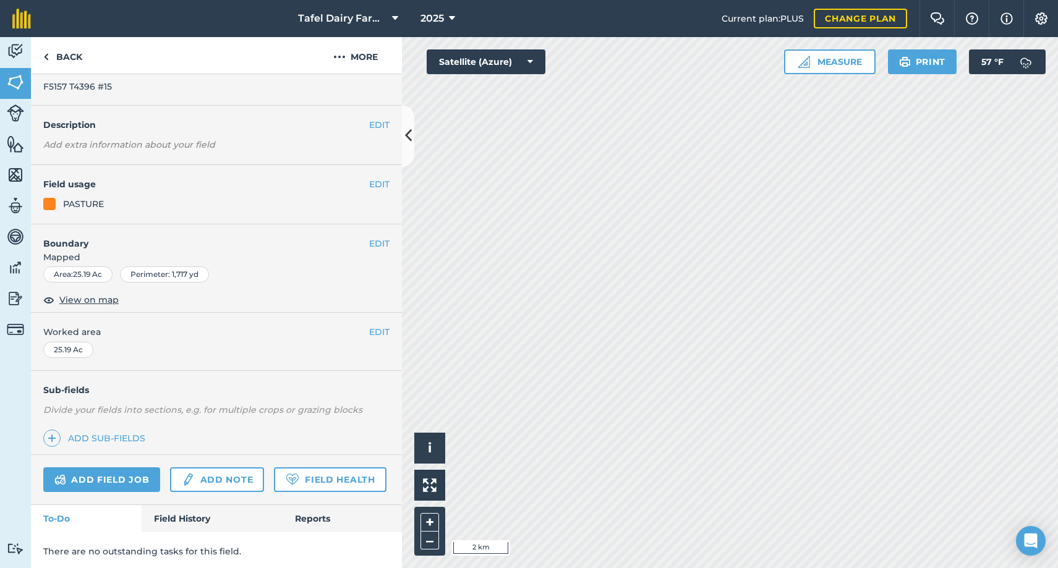
click at [223, 479] on link "Add note" at bounding box center [217, 479] width 94 height 25
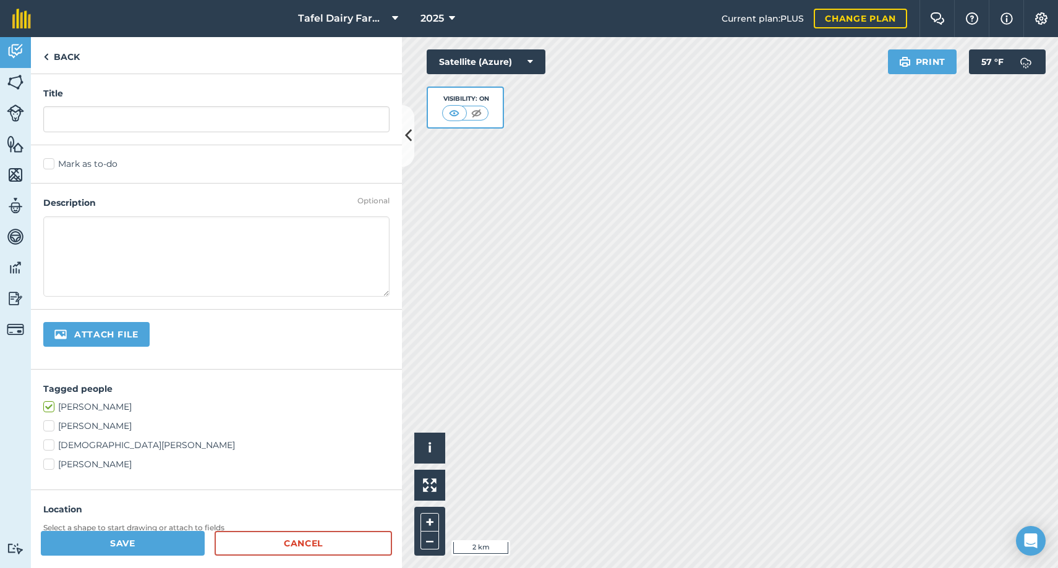
click at [96, 339] on input "file" at bounding box center [137, 335] width 189 height 26
type input "C:\fakepath\SM043559.pdf"
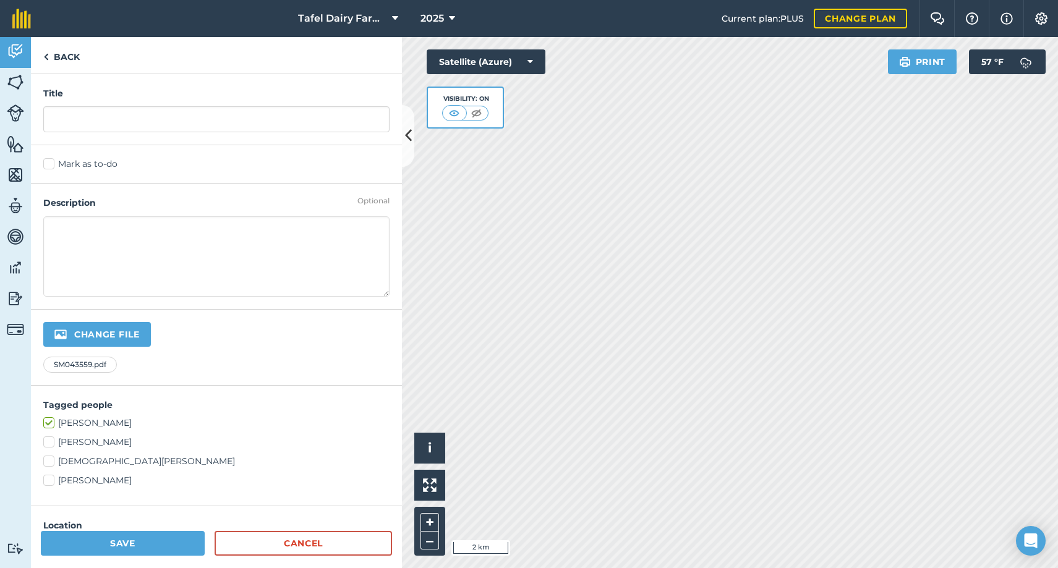
click at [122, 548] on button "Save" at bounding box center [123, 543] width 164 height 25
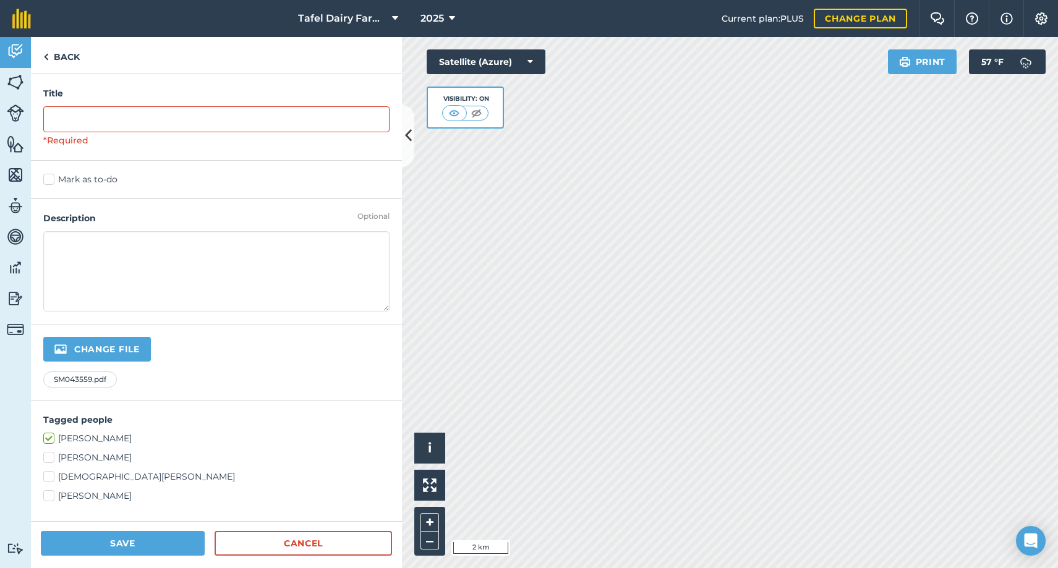
click at [109, 543] on button "Save" at bounding box center [123, 543] width 164 height 25
click at [98, 542] on button "Save" at bounding box center [123, 543] width 164 height 25
click at [68, 127] on input "text" at bounding box center [216, 119] width 346 height 26
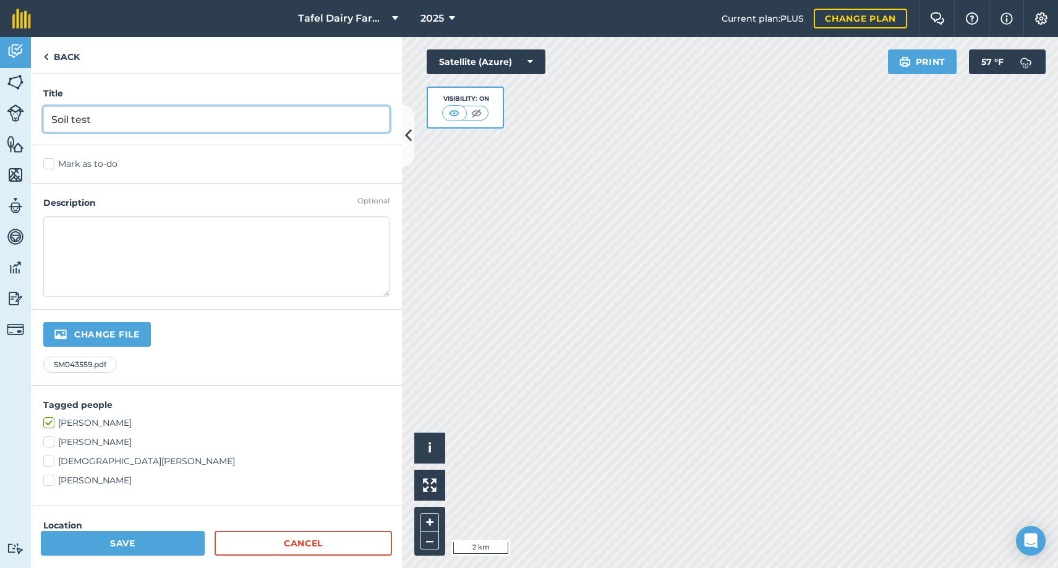
type input "Soil test"
click at [164, 545] on button "Save" at bounding box center [123, 543] width 164 height 25
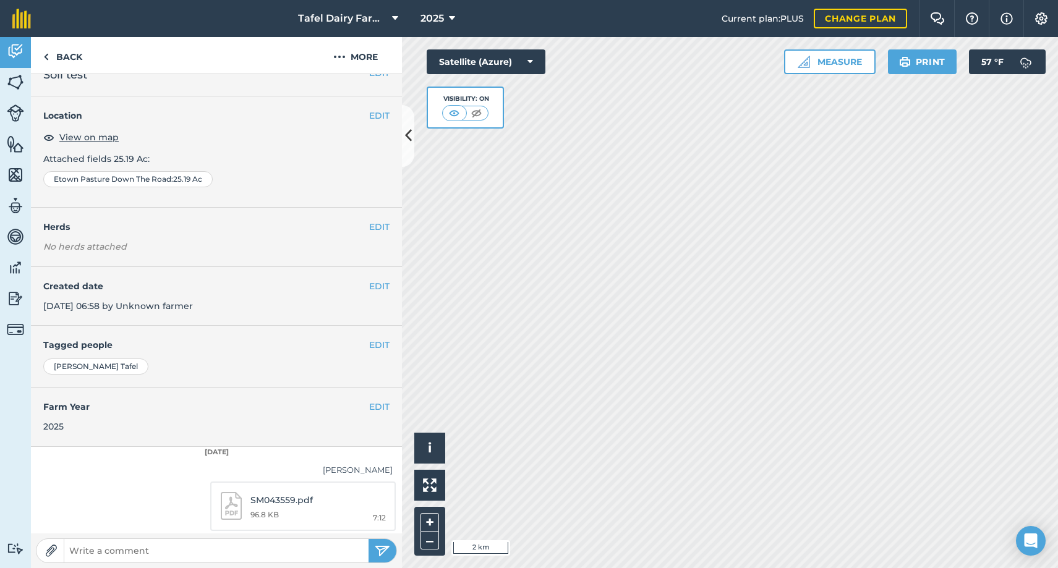
scroll to position [20, 0]
click at [296, 498] on p "SM043559.pdf" at bounding box center [317, 501] width 135 height 14
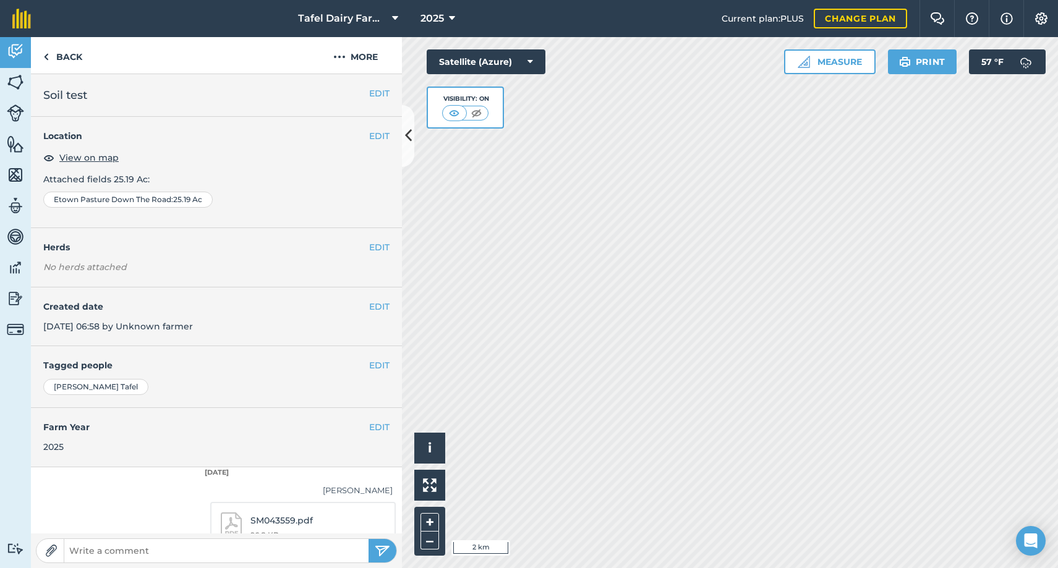
scroll to position [0, 0]
click at [375, 302] on button "EDIT" at bounding box center [379, 307] width 20 height 14
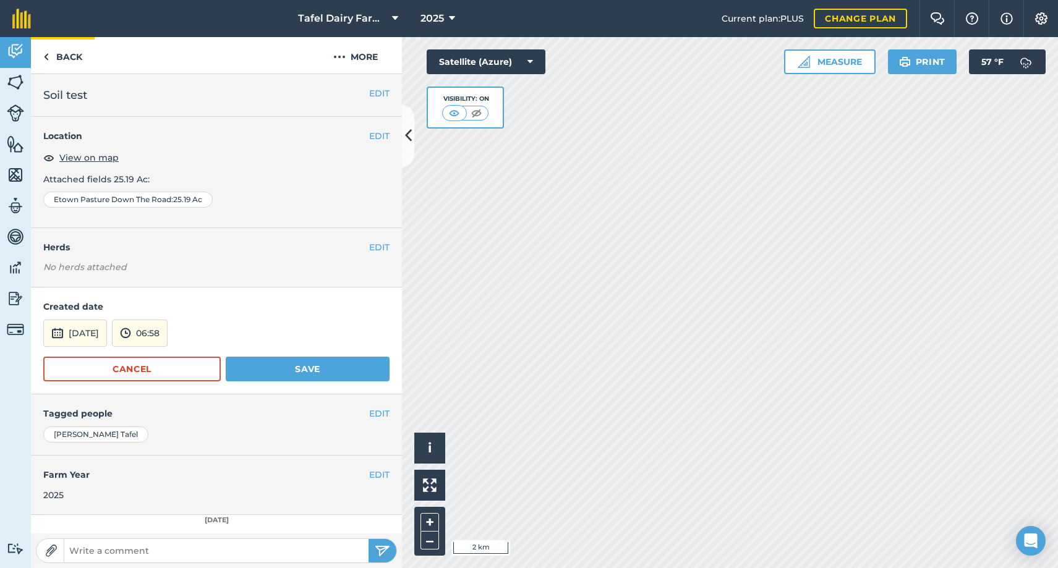
click at [68, 55] on link "Back" at bounding box center [63, 55] width 64 height 36
